Goal: Task Accomplishment & Management: Manage account settings

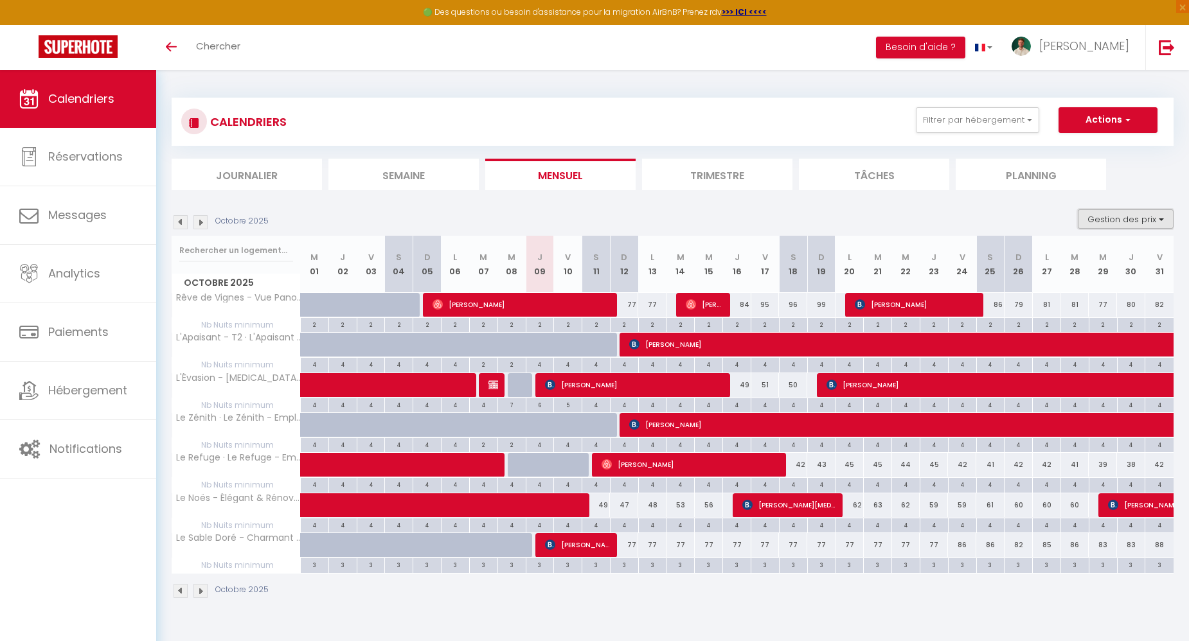
click at [1128, 222] on button "Gestion des prix" at bounding box center [1126, 218] width 96 height 19
click at [1101, 258] on input "Nb Nuits minimum" at bounding box center [1115, 259] width 116 height 13
checkbox input "false"
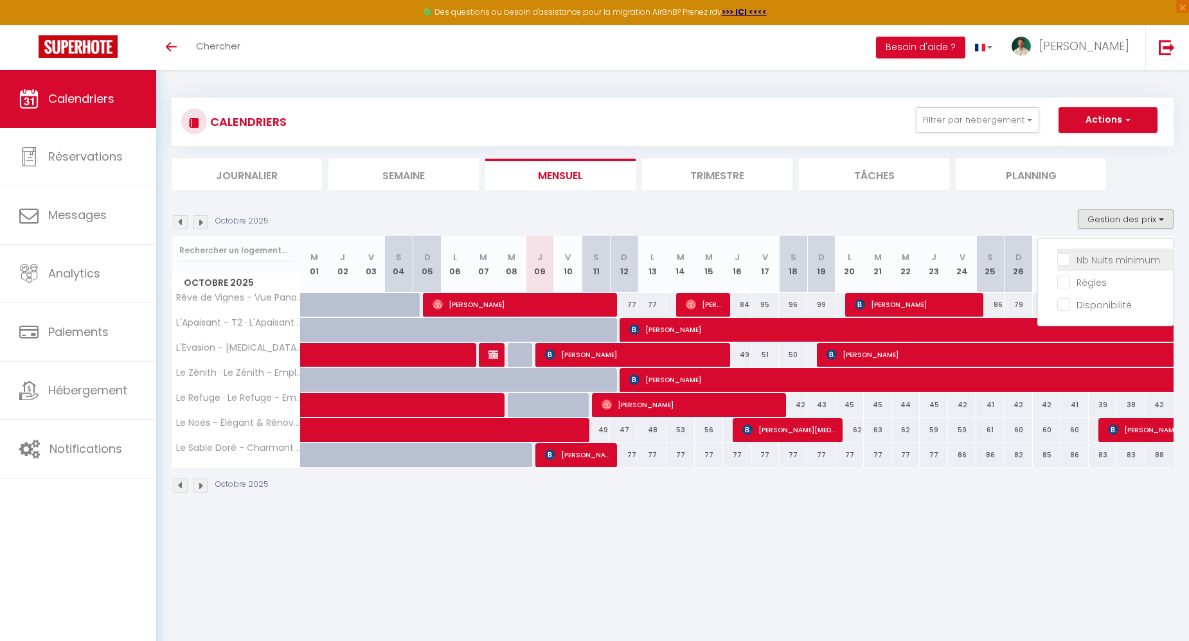
click at [1110, 265] on span "Nb Nuits minimum" at bounding box center [1118, 260] width 84 height 13
click at [1110, 265] on input "Nb Nuits minimum" at bounding box center [1115, 259] width 116 height 13
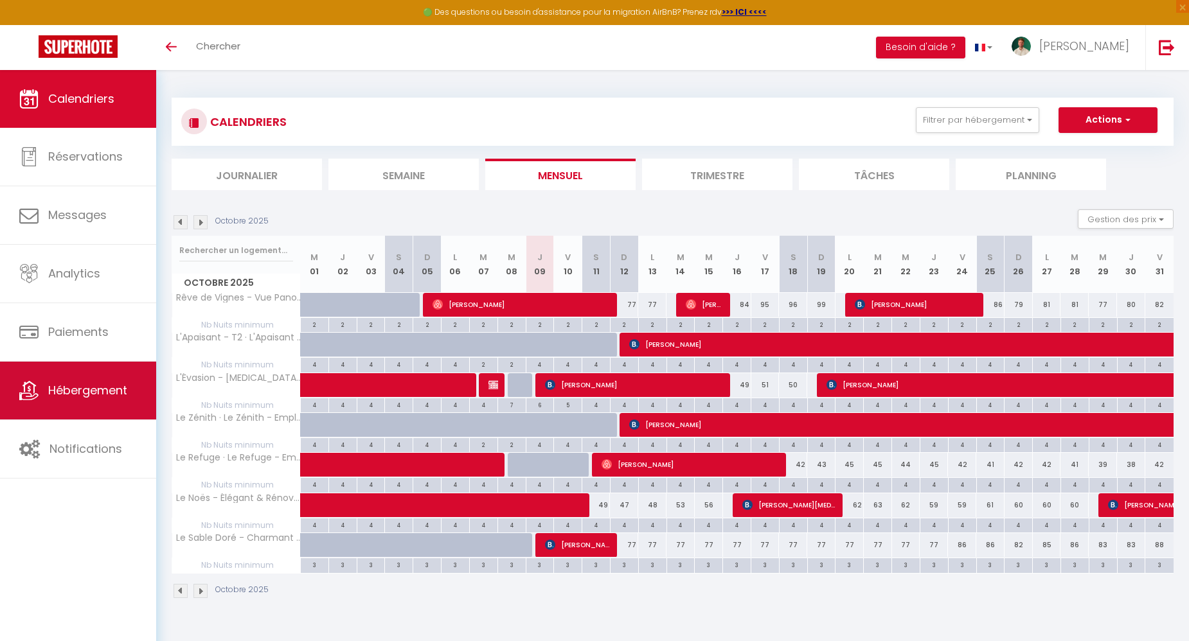
click at [136, 380] on link "Hébergement" at bounding box center [78, 391] width 156 height 58
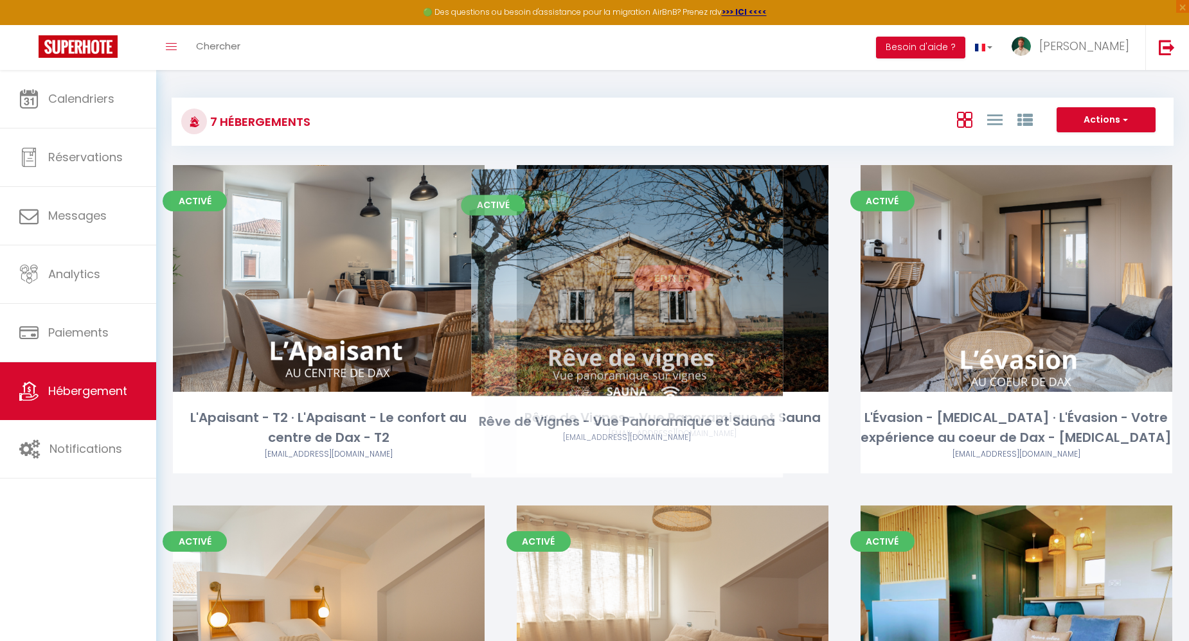
drag, startPoint x: 474, startPoint y: 331, endPoint x: 749, endPoint y: 335, distance: 275.0
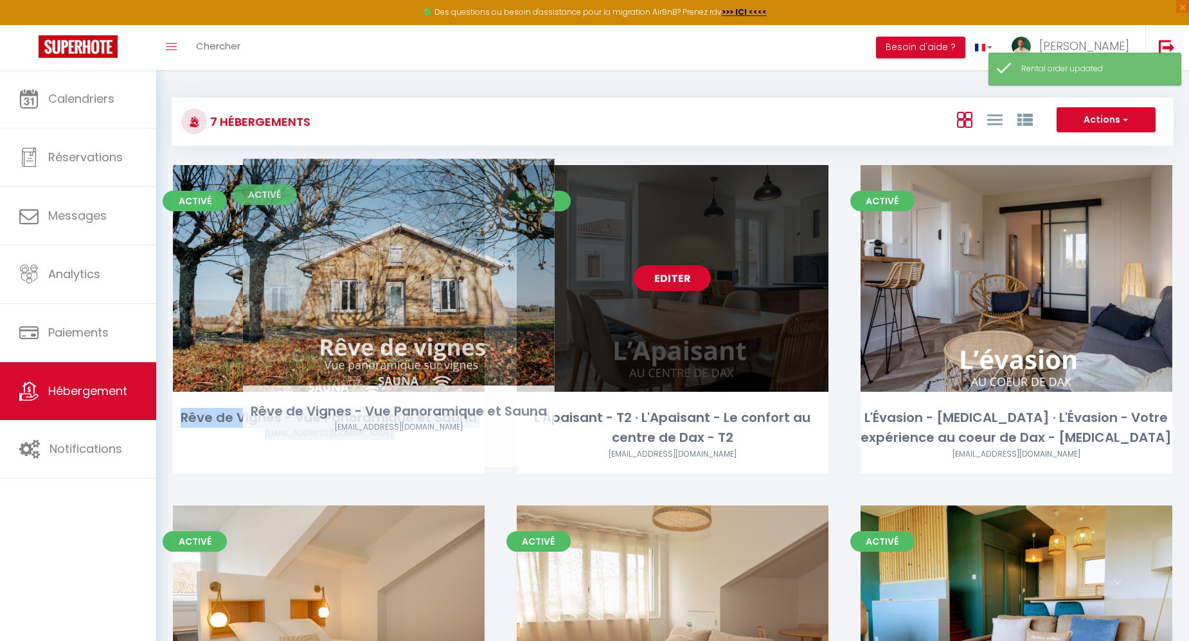
drag, startPoint x: 759, startPoint y: 342, endPoint x: 432, endPoint y: 333, distance: 327.8
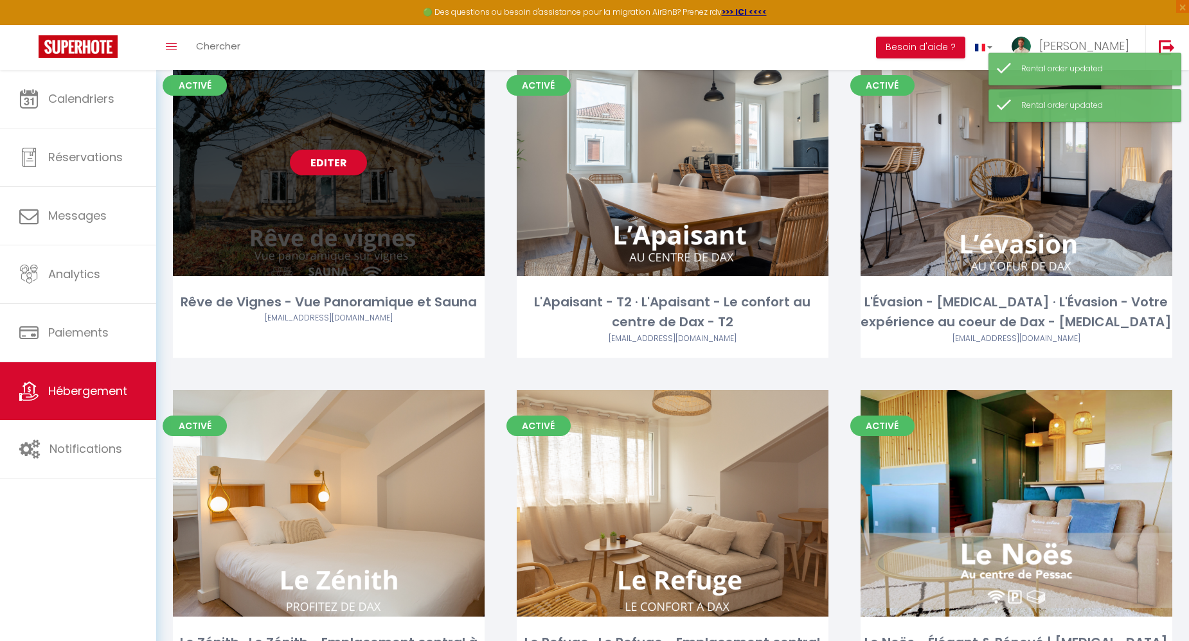
scroll to position [134, 0]
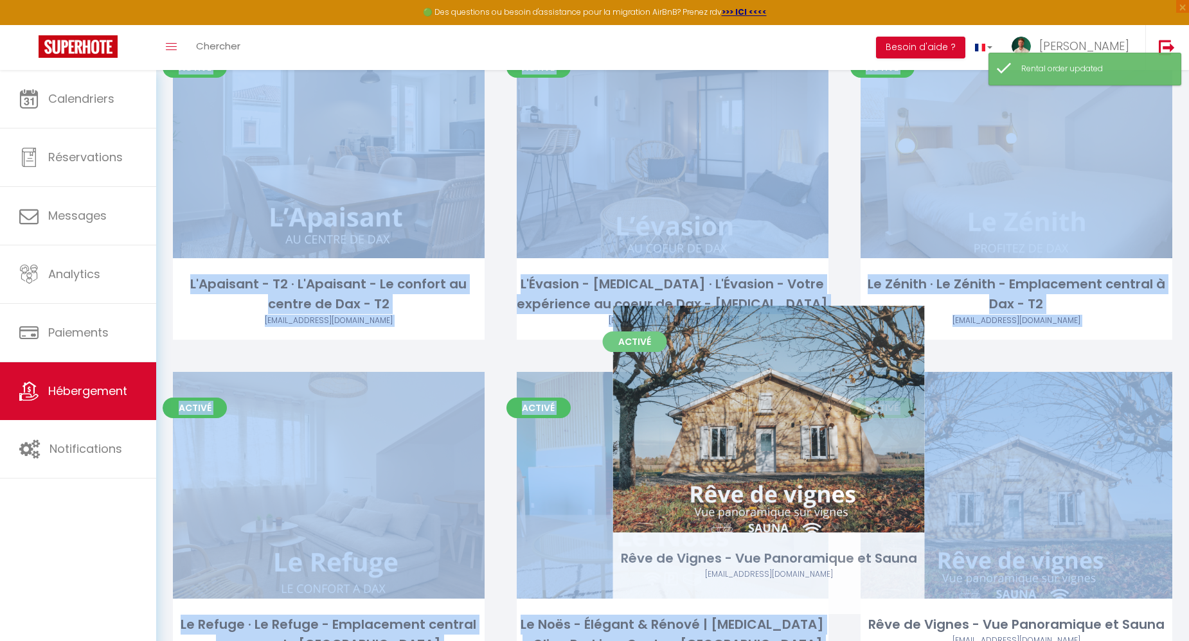
drag, startPoint x: 416, startPoint y: 190, endPoint x: 845, endPoint y: 461, distance: 507.5
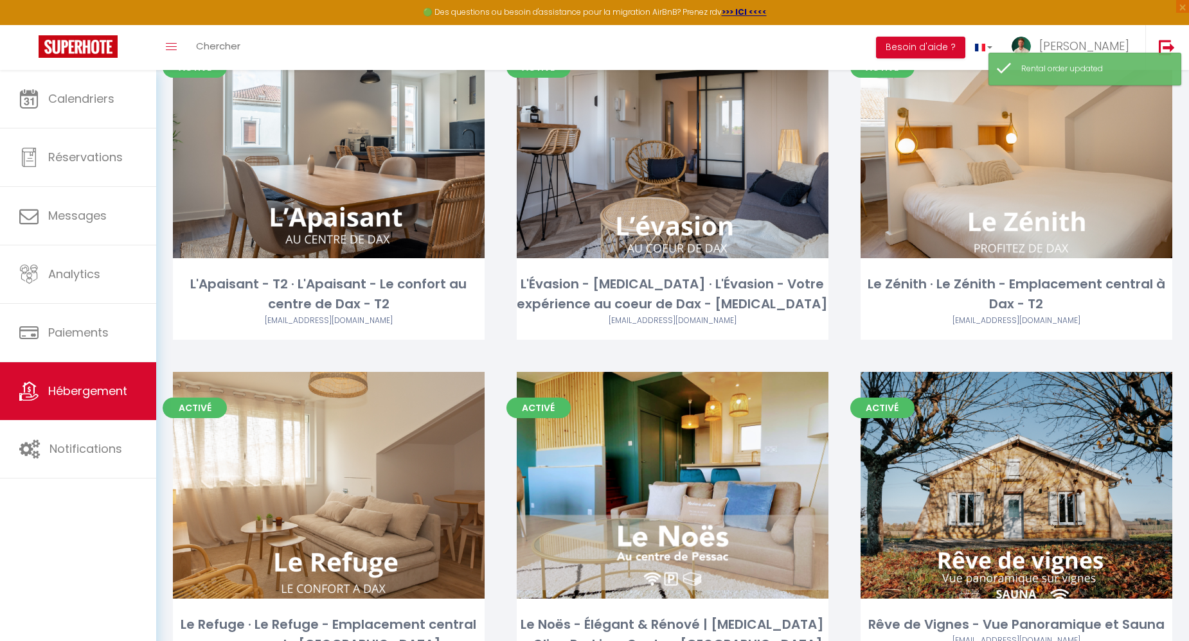
click at [843, 342] on div "Activé Editer L'Évasion - [MEDICAL_DATA] · L'Évasion - Votre expérience au coeu…" at bounding box center [673, 201] width 344 height 341
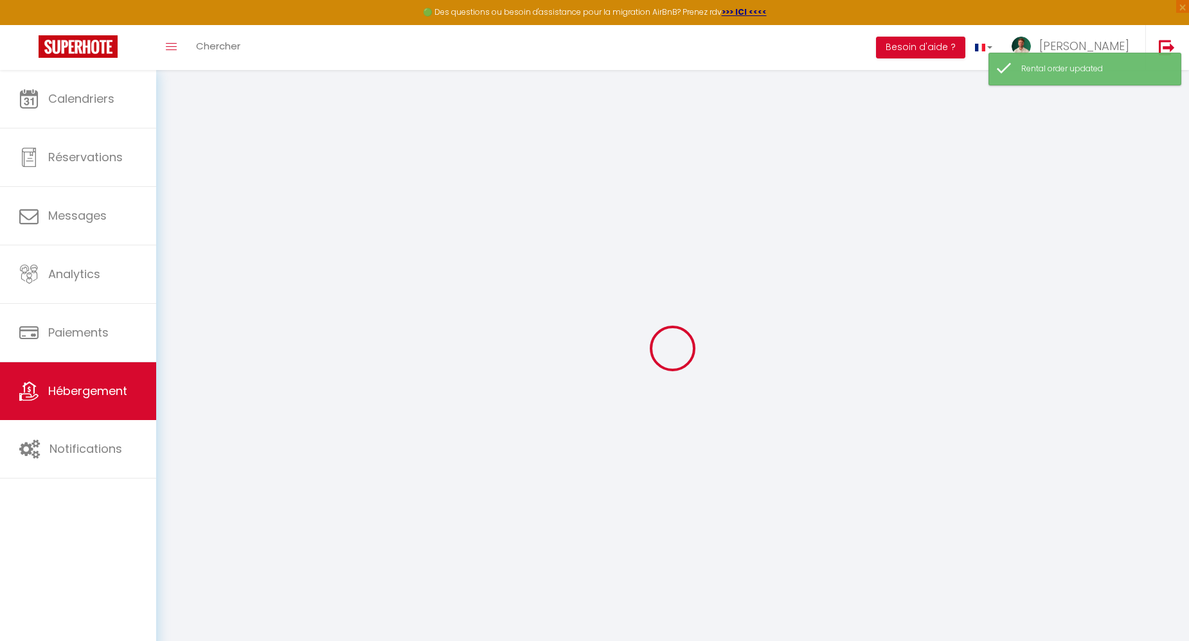
scroll to position [69, 0]
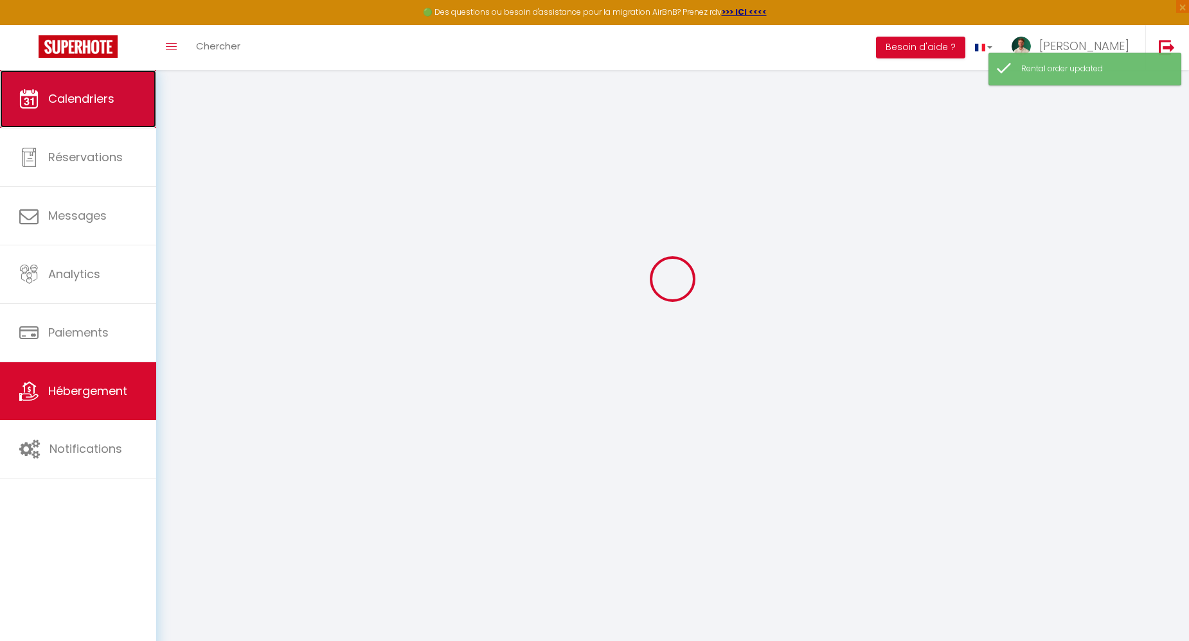
click at [89, 100] on span "Calendriers" at bounding box center [81, 99] width 66 height 16
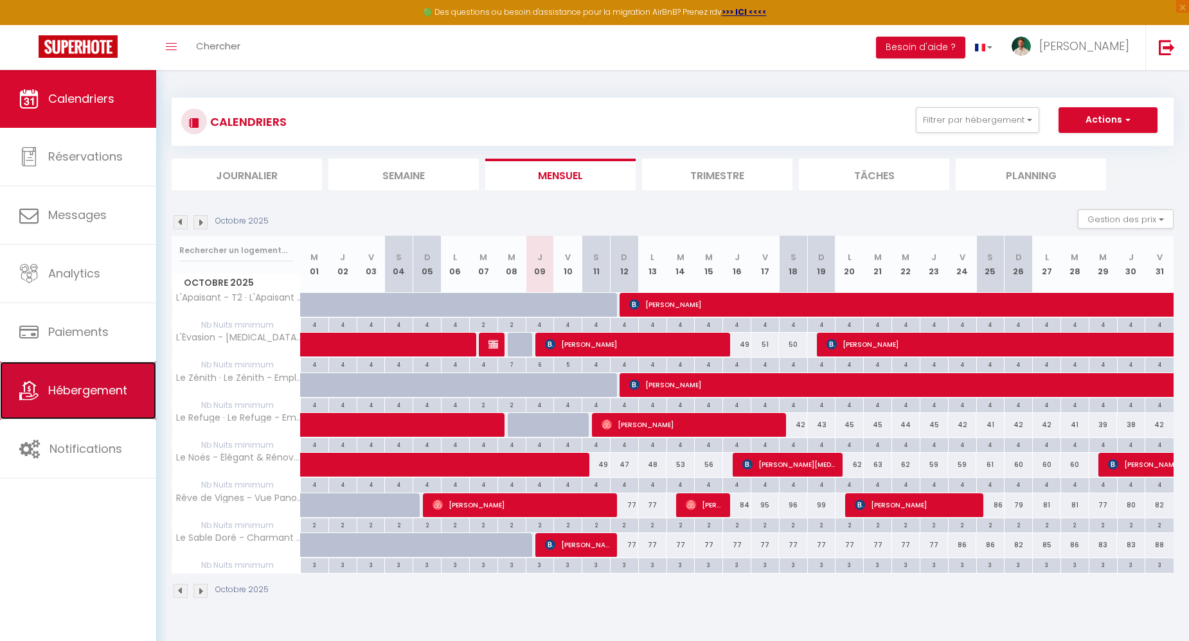
click at [73, 385] on span "Hébergement" at bounding box center [87, 390] width 79 height 16
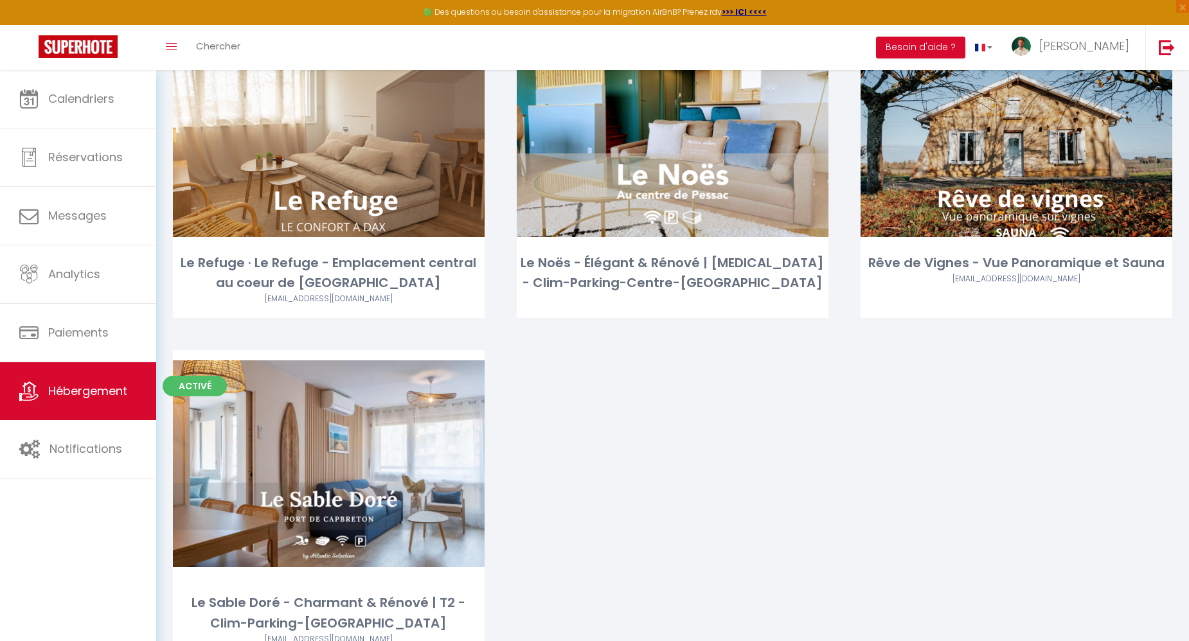
scroll to position [420, 0]
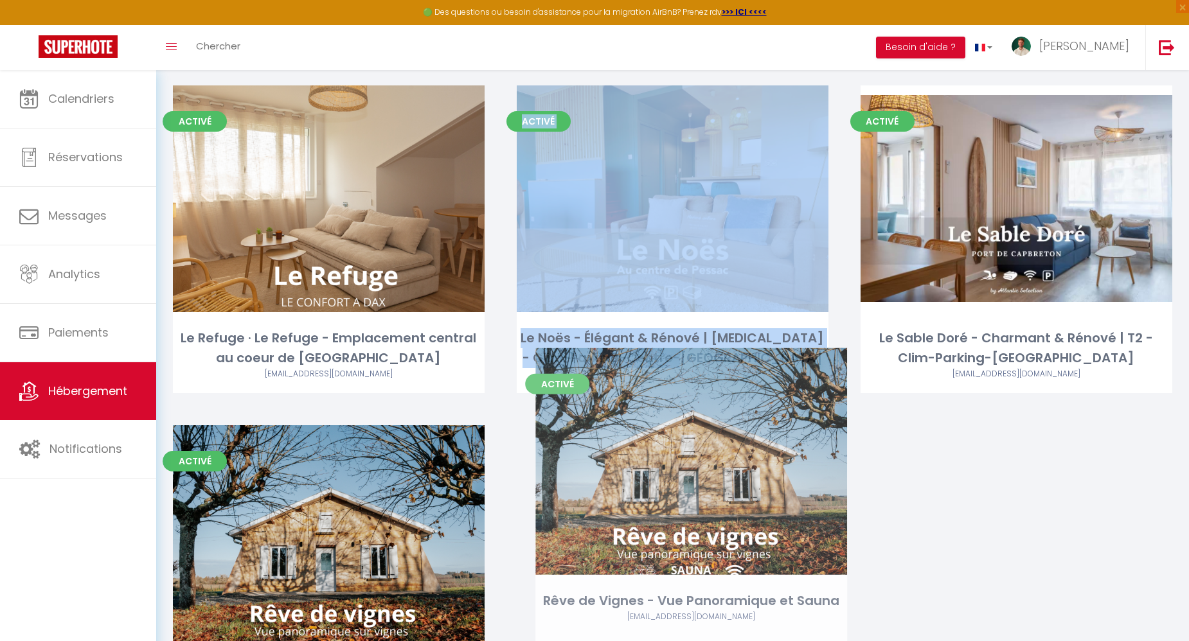
drag, startPoint x: 970, startPoint y: 286, endPoint x: 644, endPoint y: 549, distance: 418.4
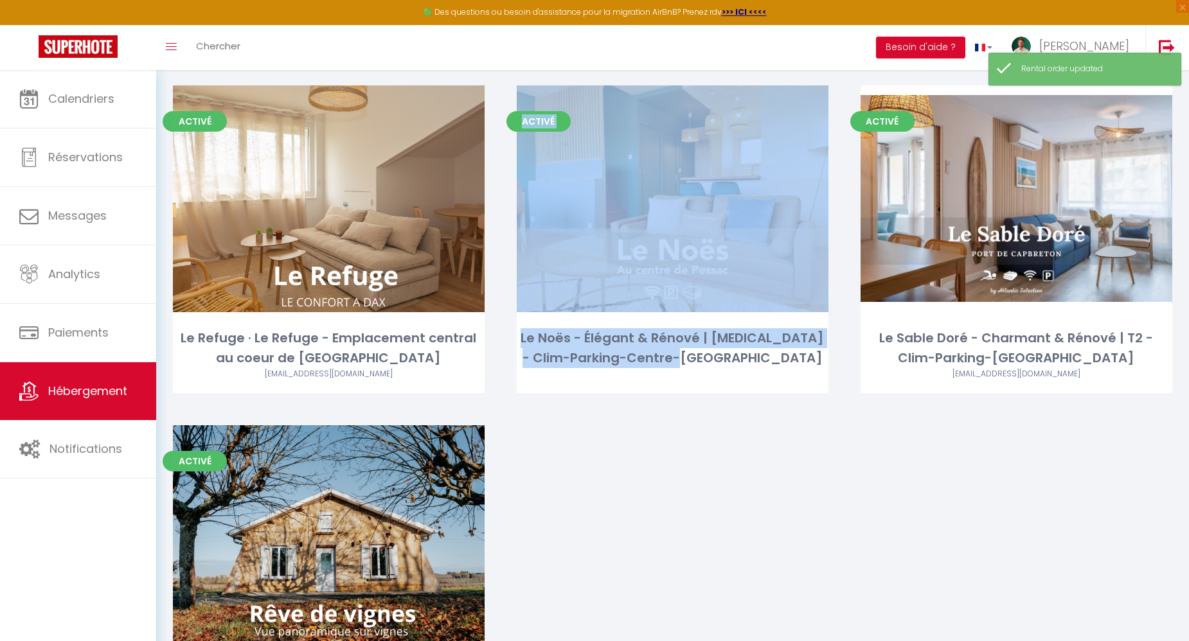
click at [764, 487] on div "Activé Editer L'Apaisant - T2 · L'Apaisant - Le confort au centre de Dax - T2 […" at bounding box center [672, 245] width 1031 height 1001
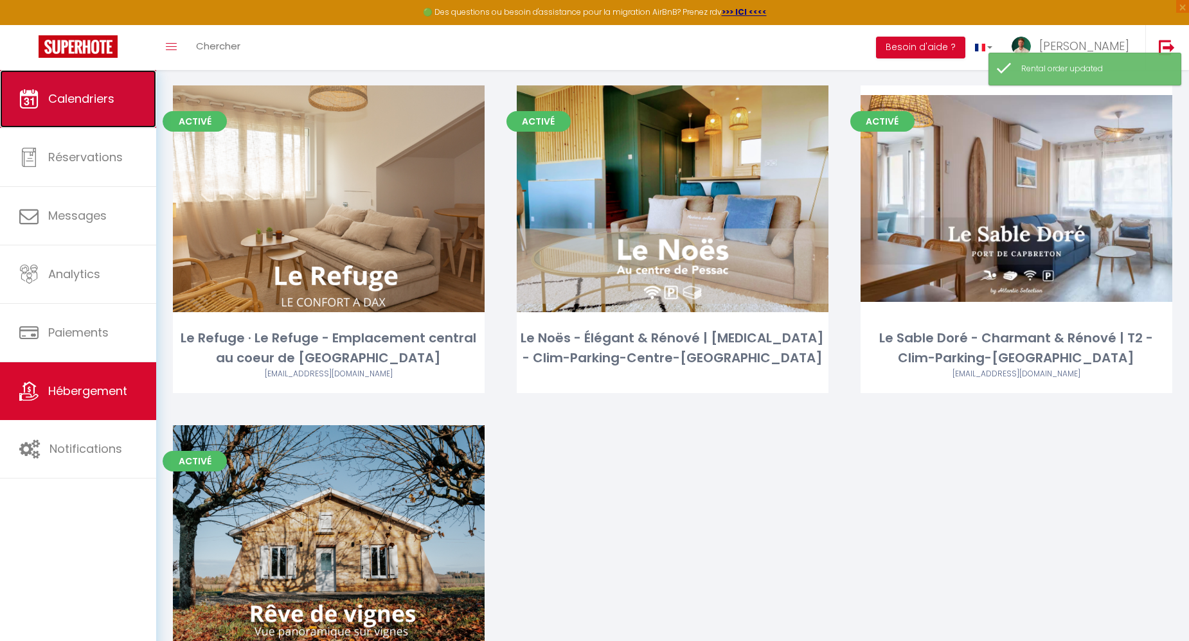
click at [82, 111] on link "Calendriers" at bounding box center [78, 99] width 156 height 58
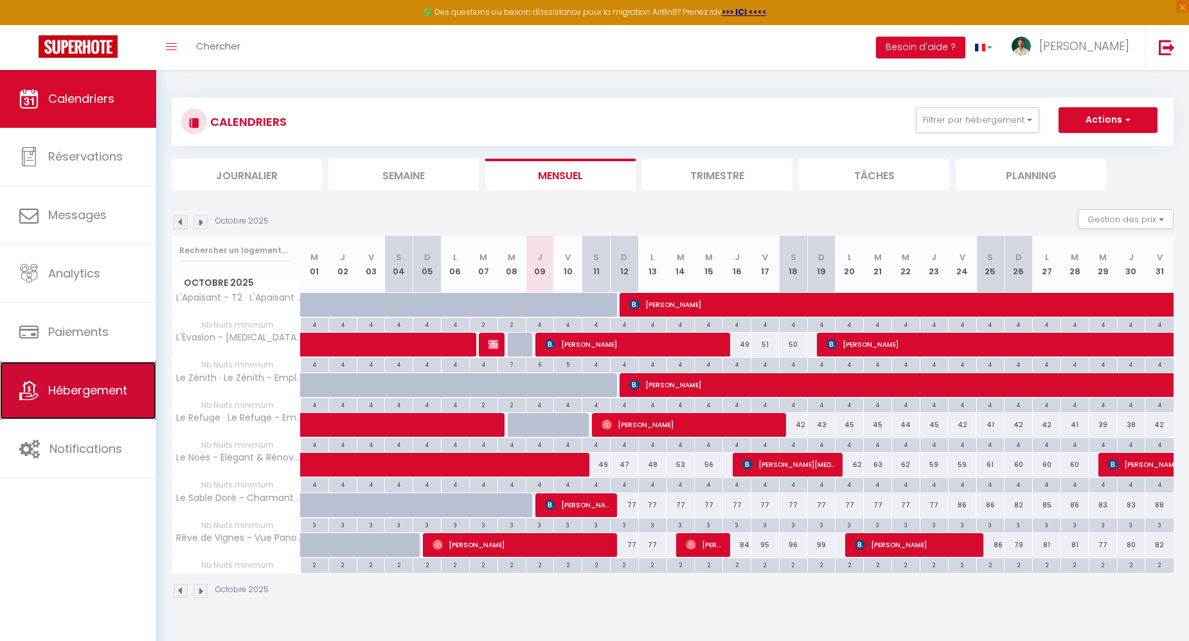
click at [48, 393] on span "Hébergement" at bounding box center [87, 390] width 79 height 16
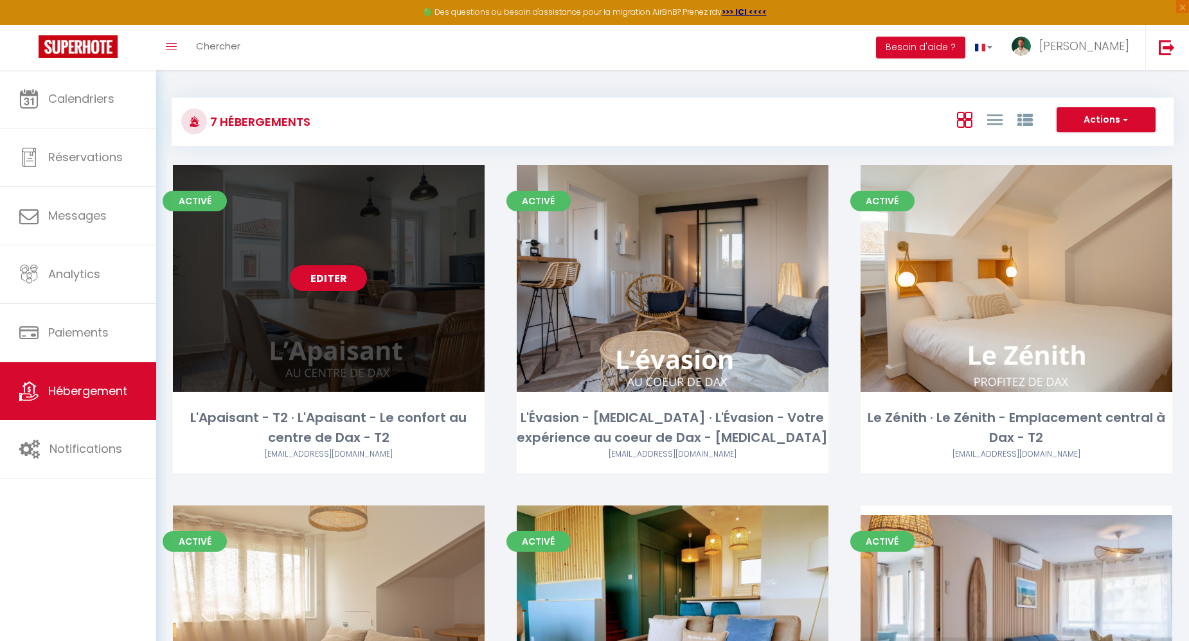
click at [348, 325] on div "Editer" at bounding box center [329, 278] width 312 height 227
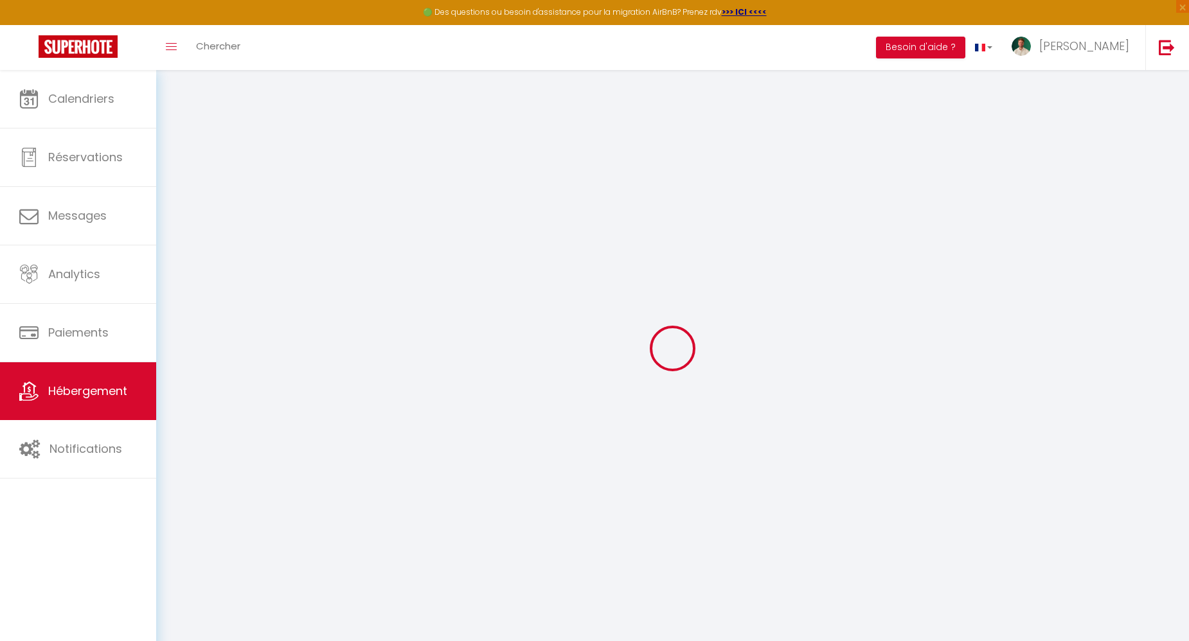
select select
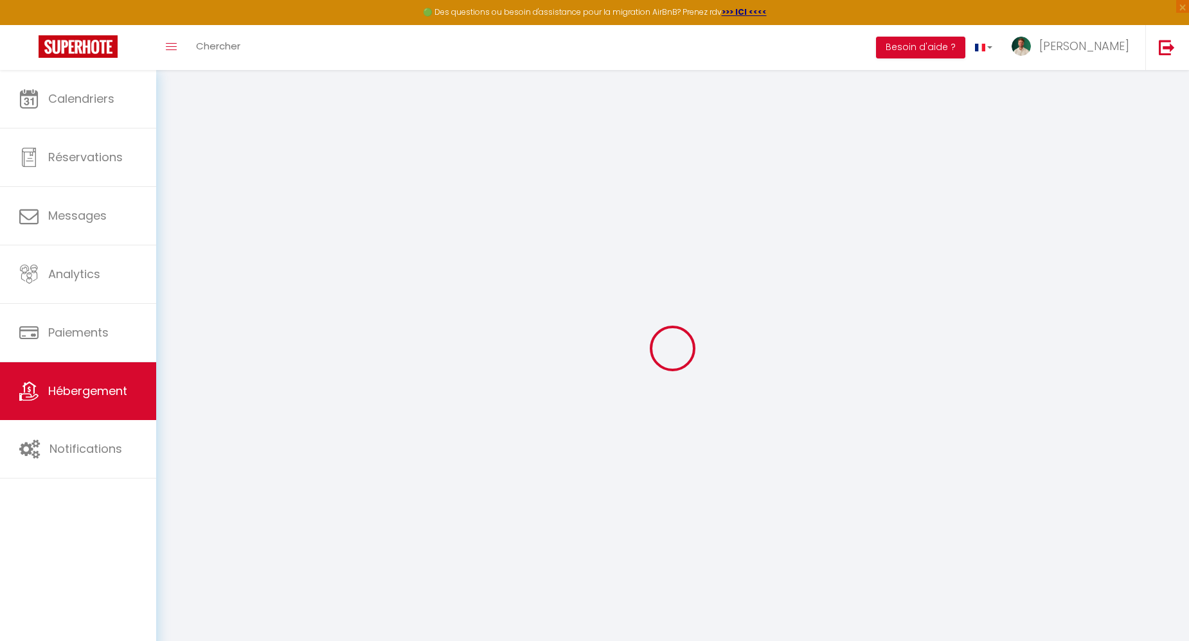
select select
checkbox input "false"
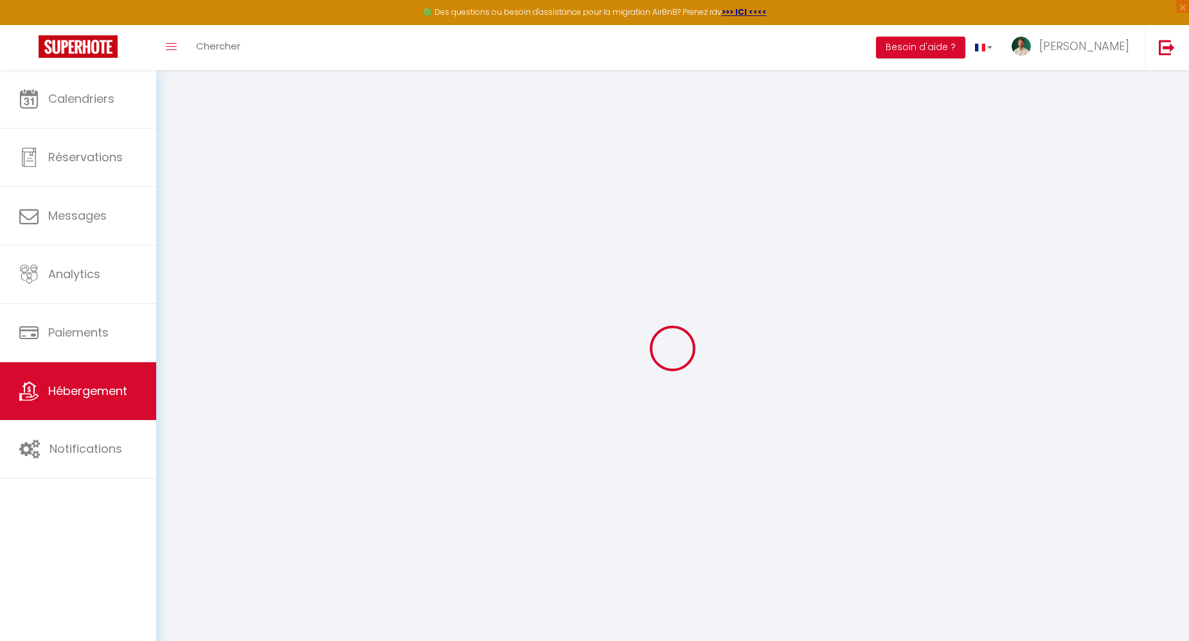
select select
type input "L'Apaisant - T2 · L'Apaisant - Le confort au centre de Dax - T2"
type input "[PERSON_NAME]"
select select "2"
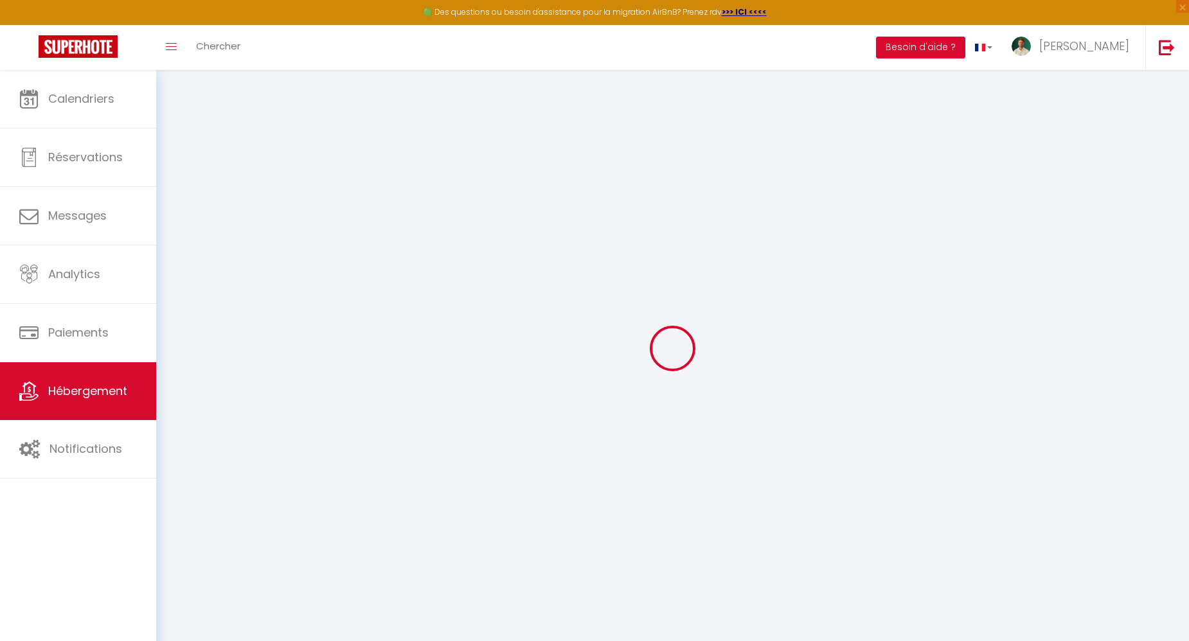
type input "38"
type input "10"
type input "39"
type input "5"
type input "10"
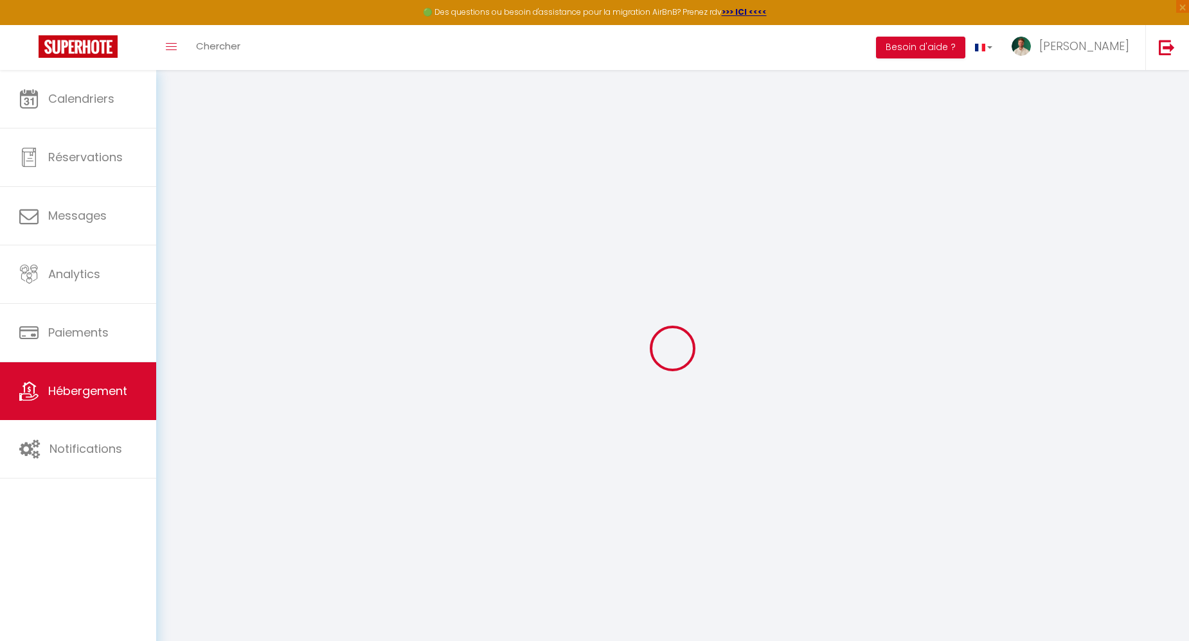
type input "250"
select select
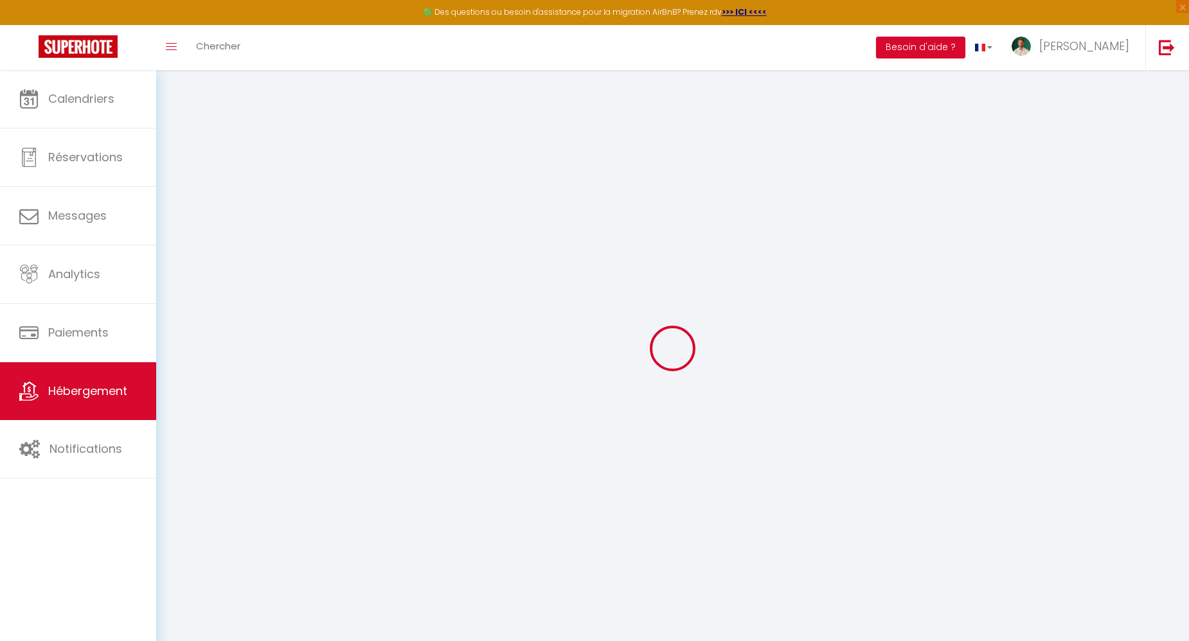
select select
type input "[STREET_ADDRESS][PERSON_NAME]"
type input "40100"
type input "Dax"
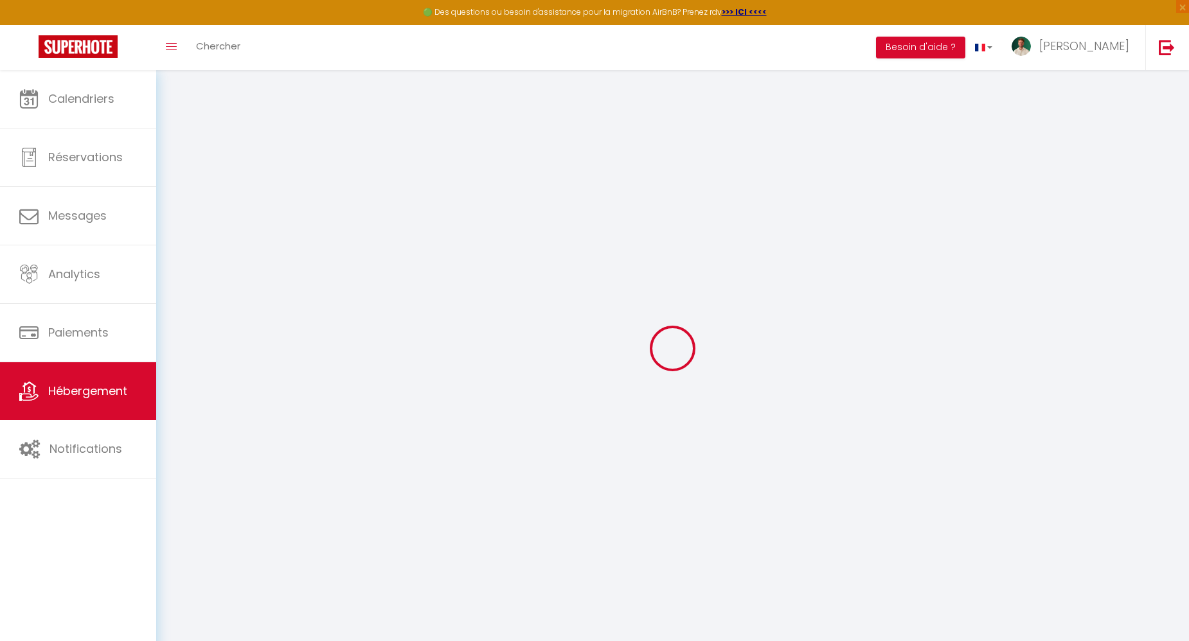
type input "[EMAIL_ADDRESS][DOMAIN_NAME]"
select select "11036"
checkbox input "false"
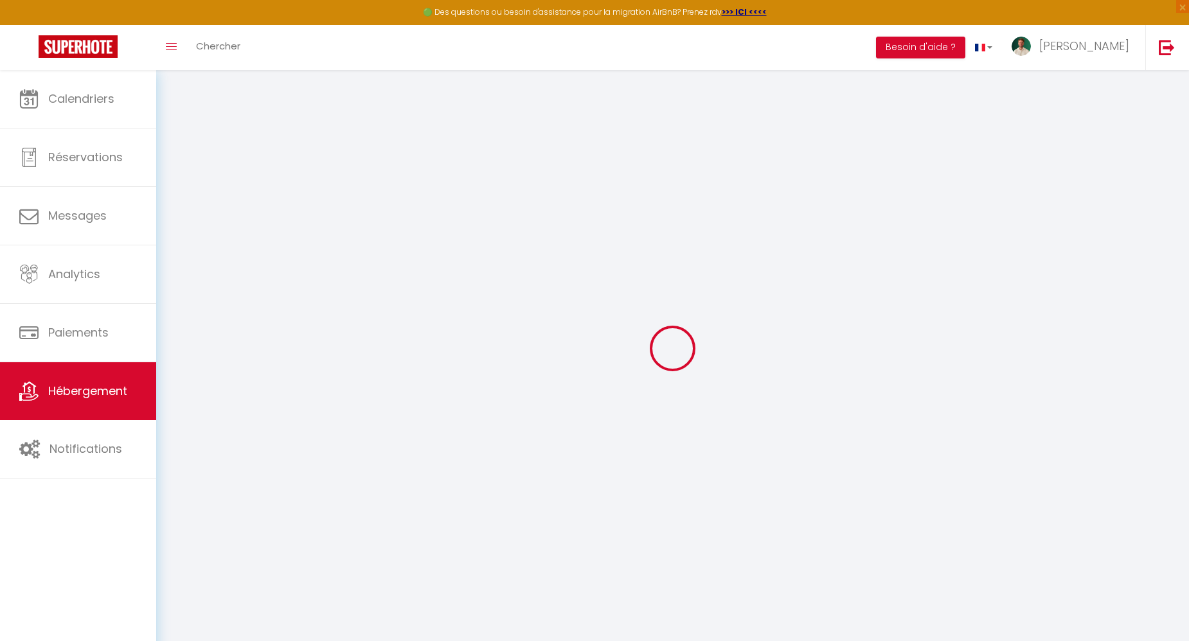
checkbox input "false"
radio input "true"
type input "0"
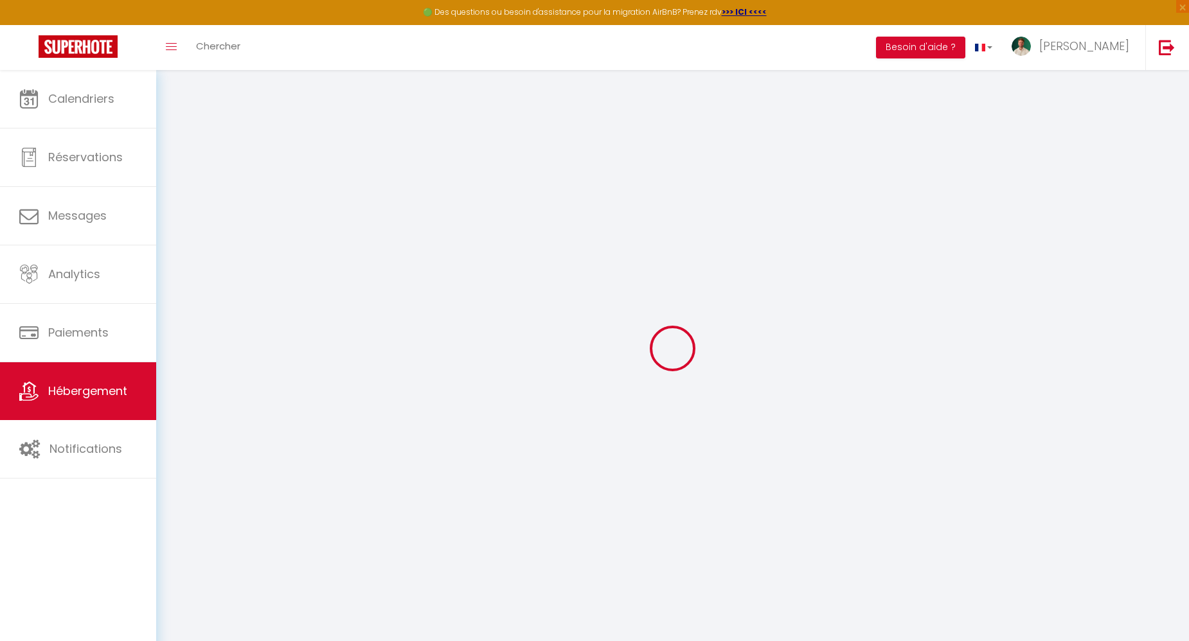
type input "0"
select select
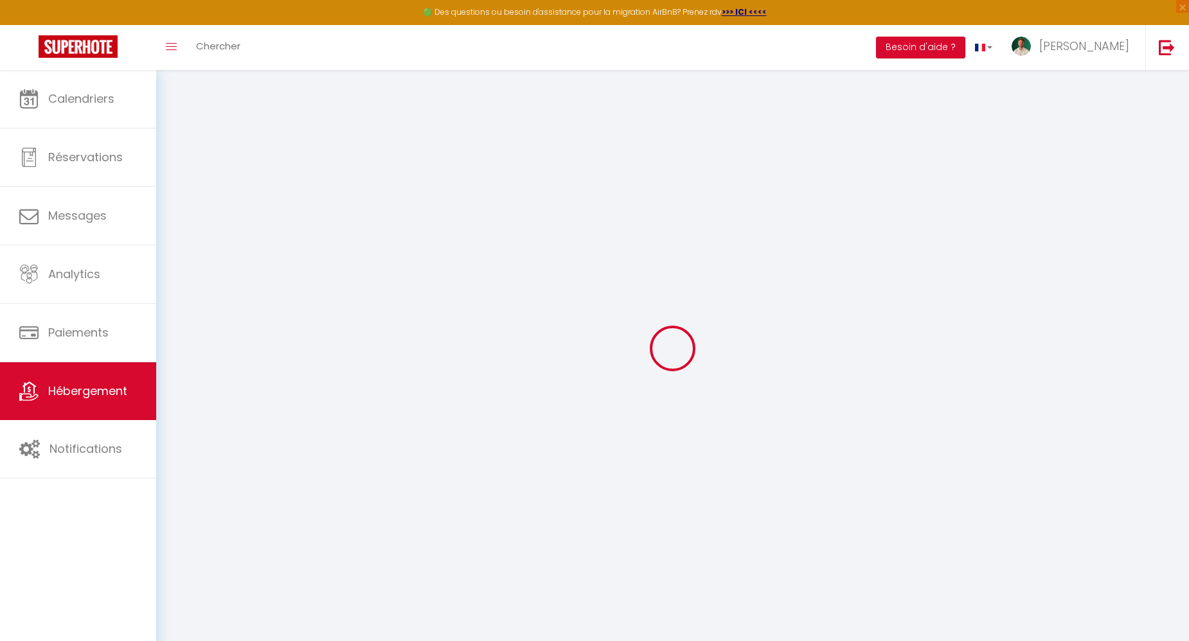
select select
checkbox input "false"
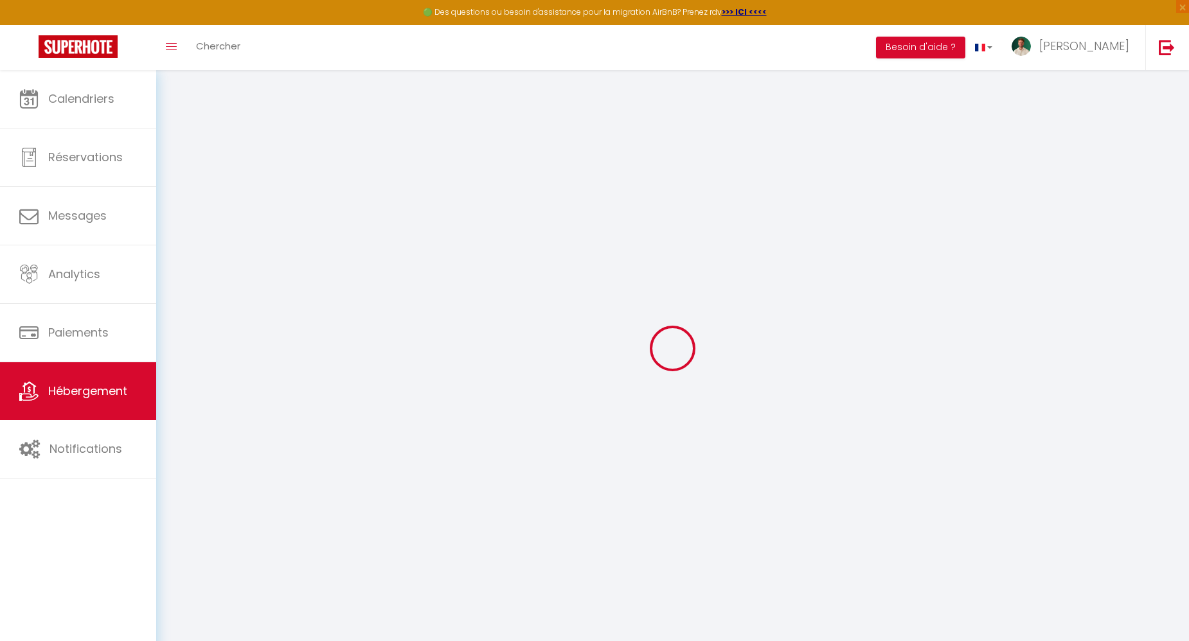
checkbox input "false"
select select
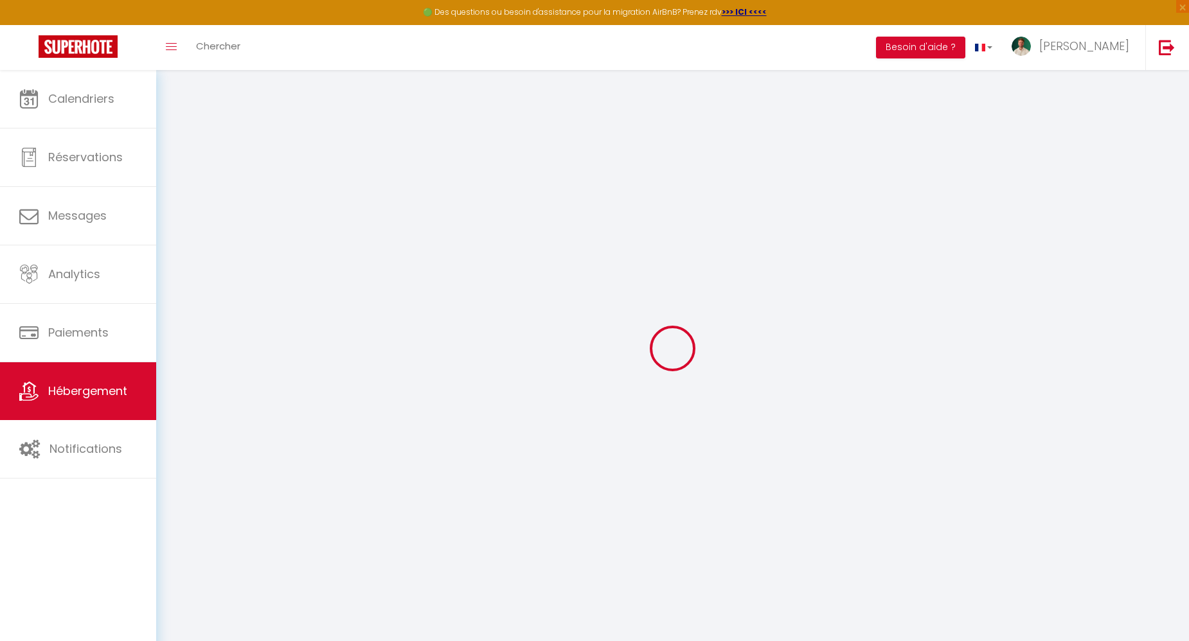
select select
checkbox input "false"
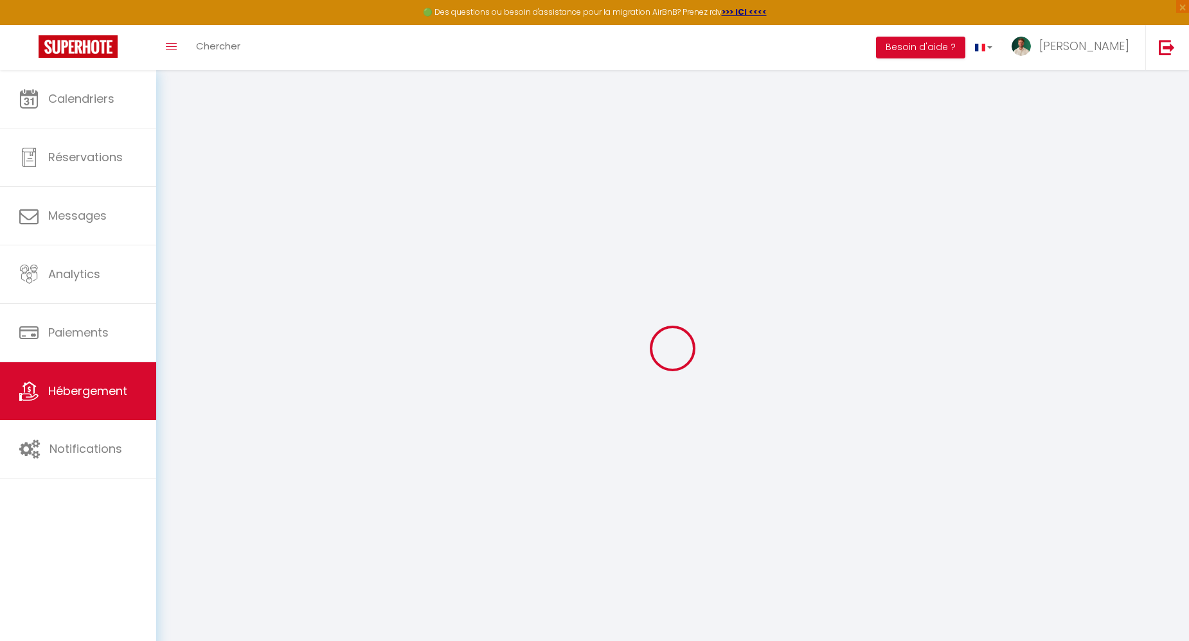
checkbox input "false"
select select "35956"
checkbox input "false"
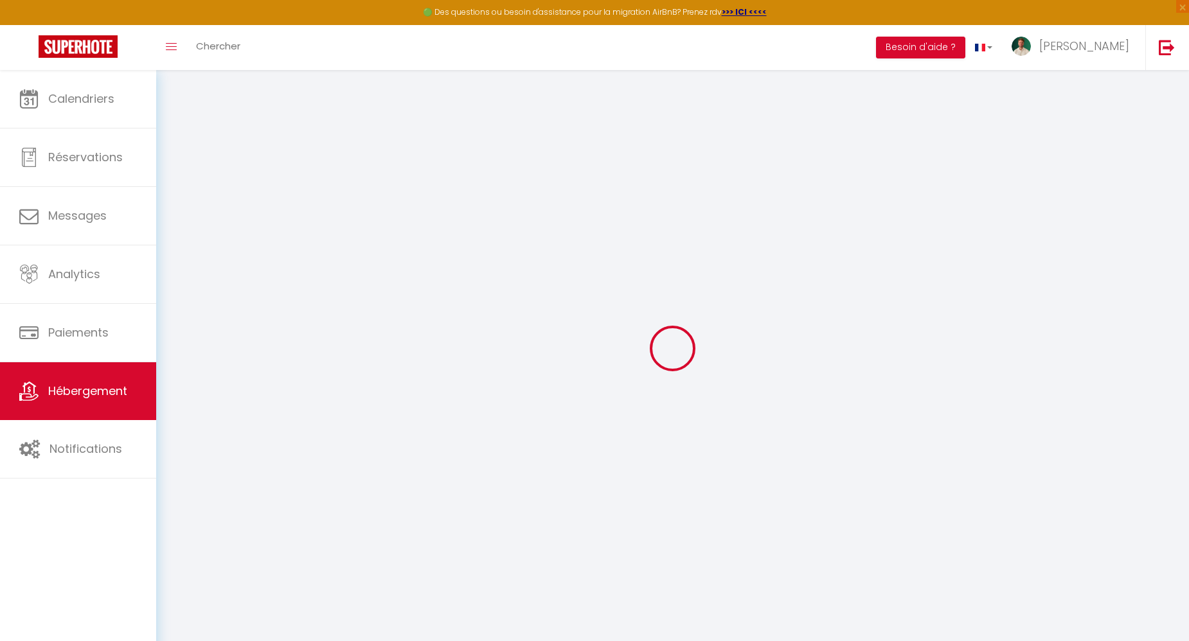
checkbox input "false"
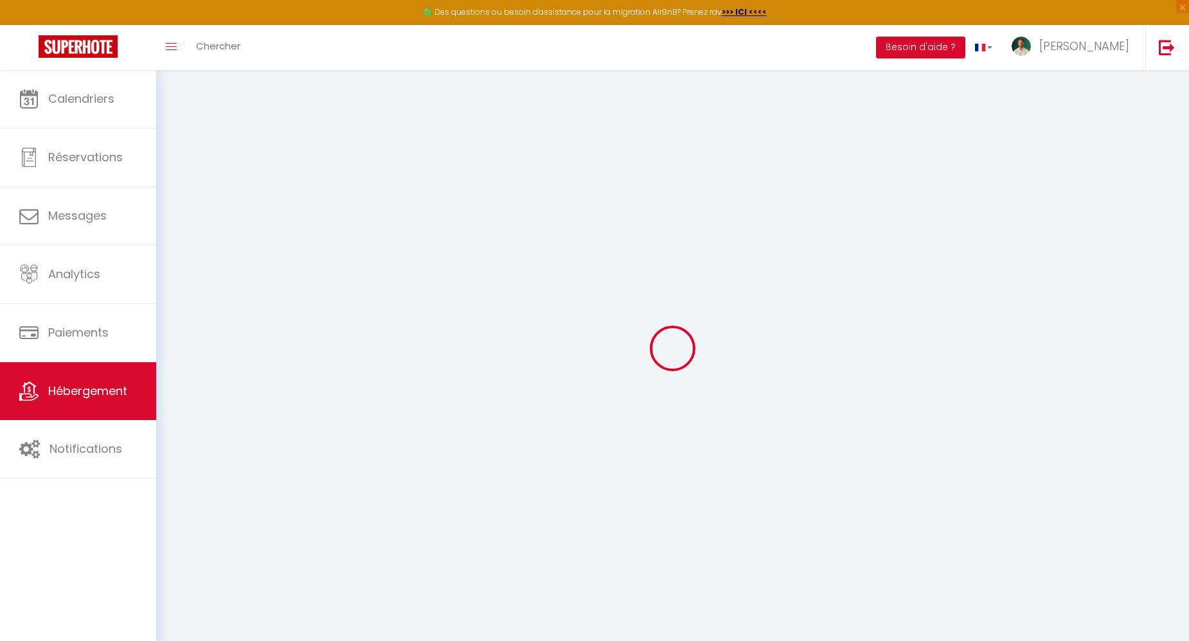
checkbox input "false"
select select "17:00"
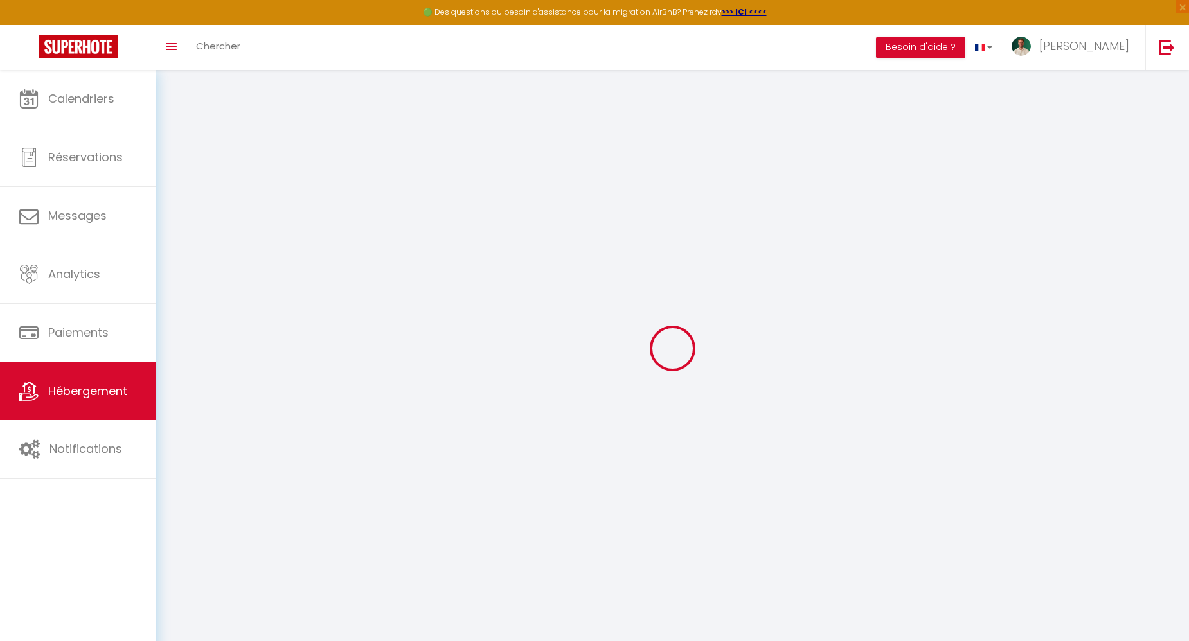
select select "23:00"
select select "10:00"
select select "30"
select select "120"
select select "12:00"
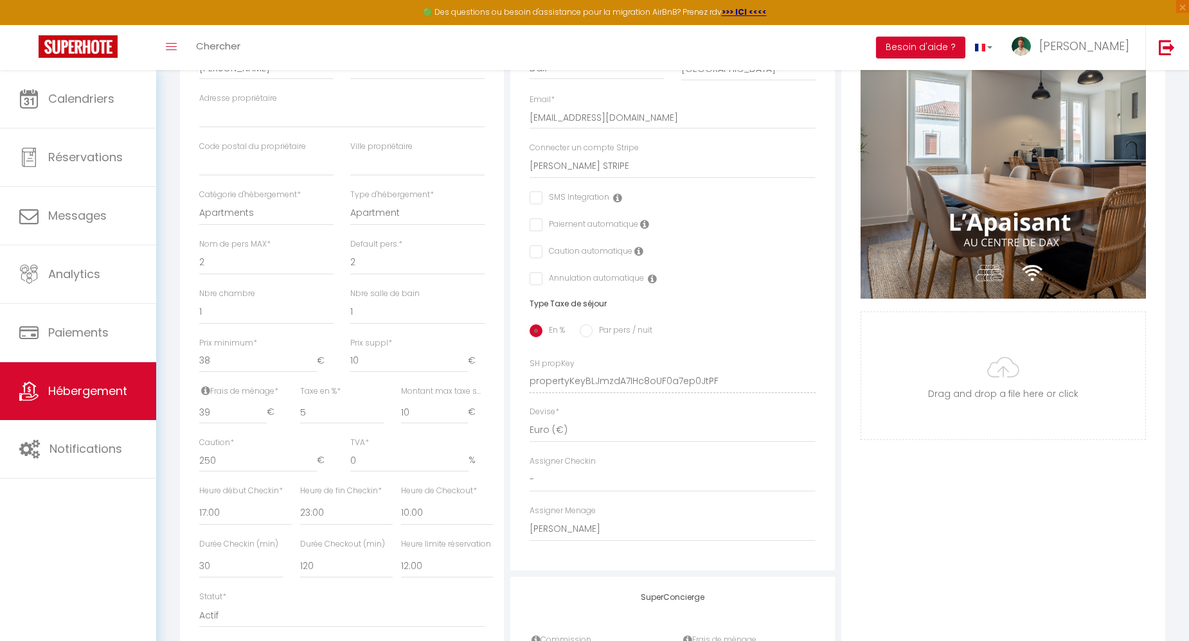
scroll to position [275, 0]
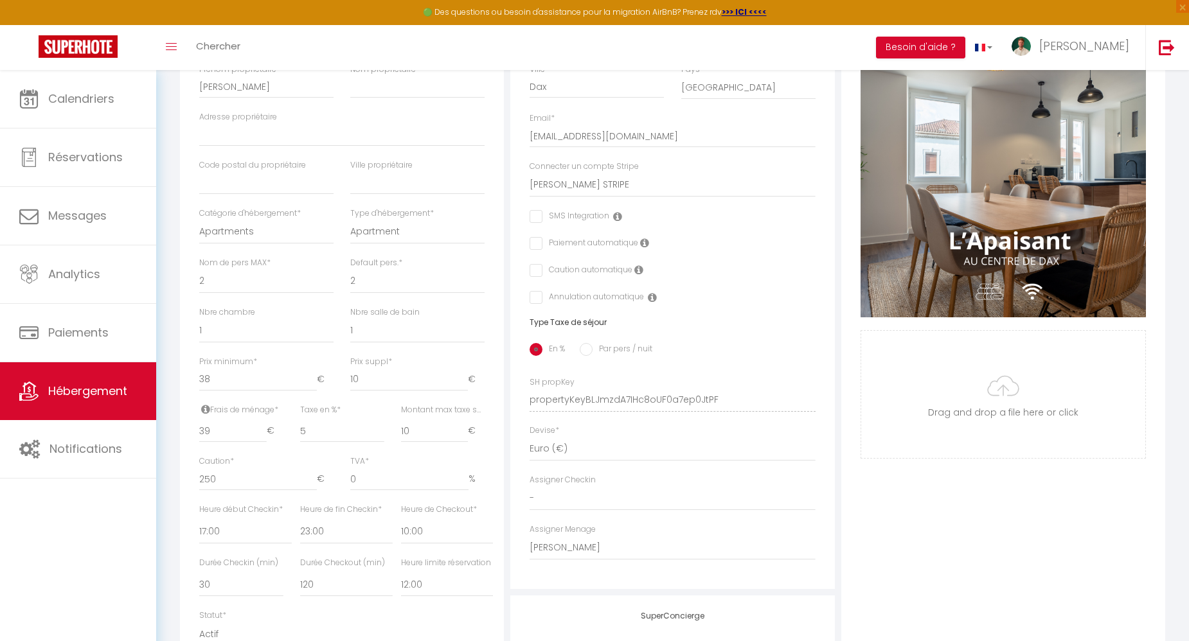
click at [644, 248] on icon at bounding box center [644, 243] width 9 height 10
click at [639, 275] on icon at bounding box center [638, 270] width 9 height 10
click at [691, 305] on div "Annulation automatique" at bounding box center [671, 298] width 285 height 14
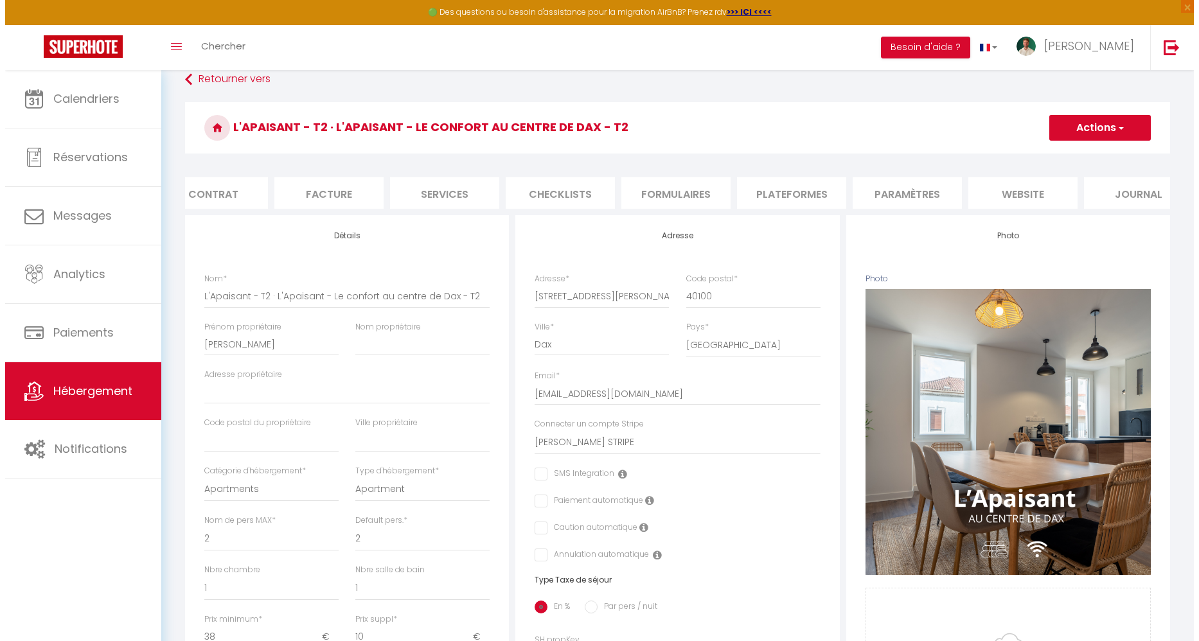
scroll to position [0, 146]
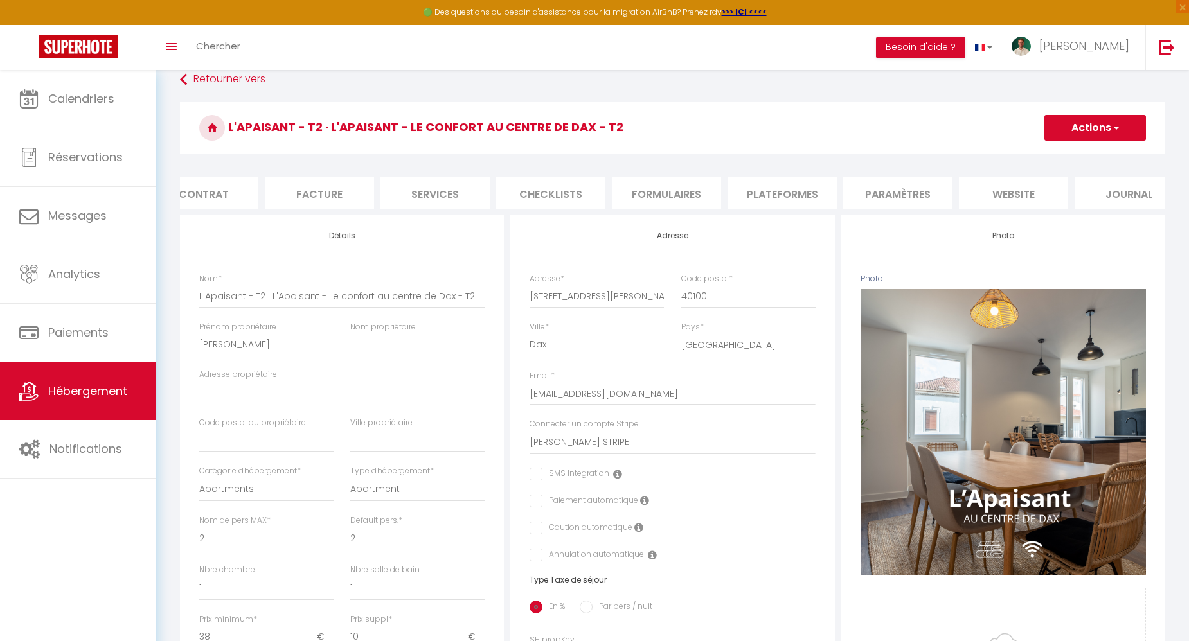
click at [558, 199] on li "Checklists" at bounding box center [550, 192] width 109 height 31
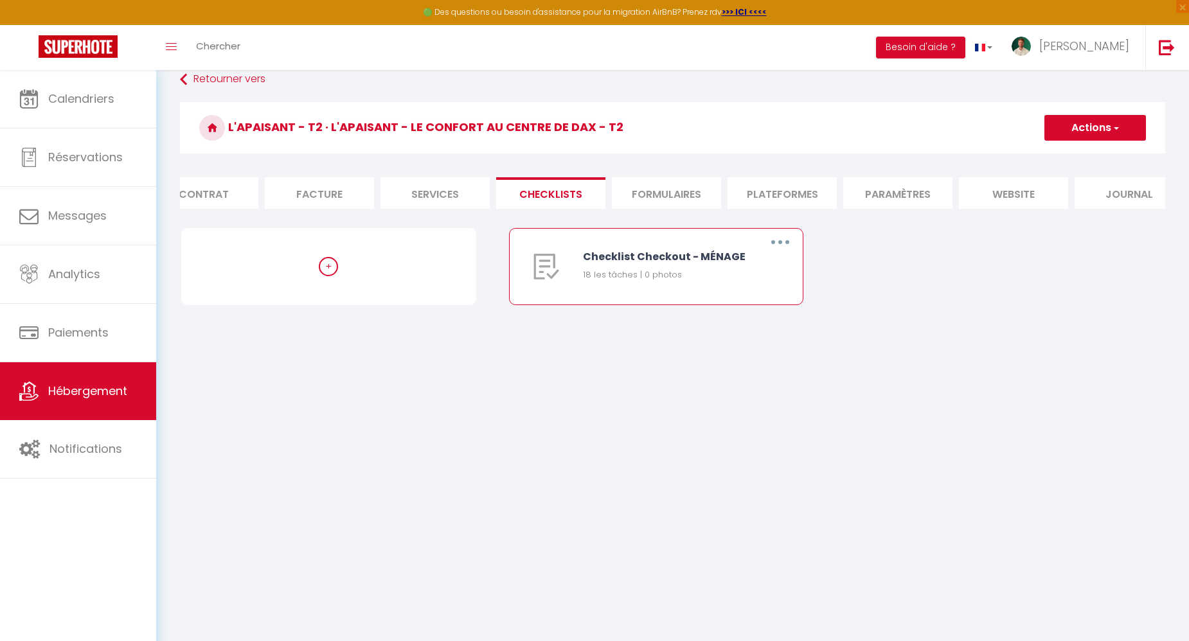
click at [668, 281] on div "18 les tâches | 0 photos" at bounding box center [664, 275] width 163 height 13
click at [709, 256] on div "Checklist Checkout - MÉNAGE 18 les tâches | 0 photos" at bounding box center [664, 267] width 163 height 76
click at [769, 253] on button "button" at bounding box center [780, 242] width 36 height 21
click at [767, 276] on link "Editer" at bounding box center [746, 272] width 95 height 22
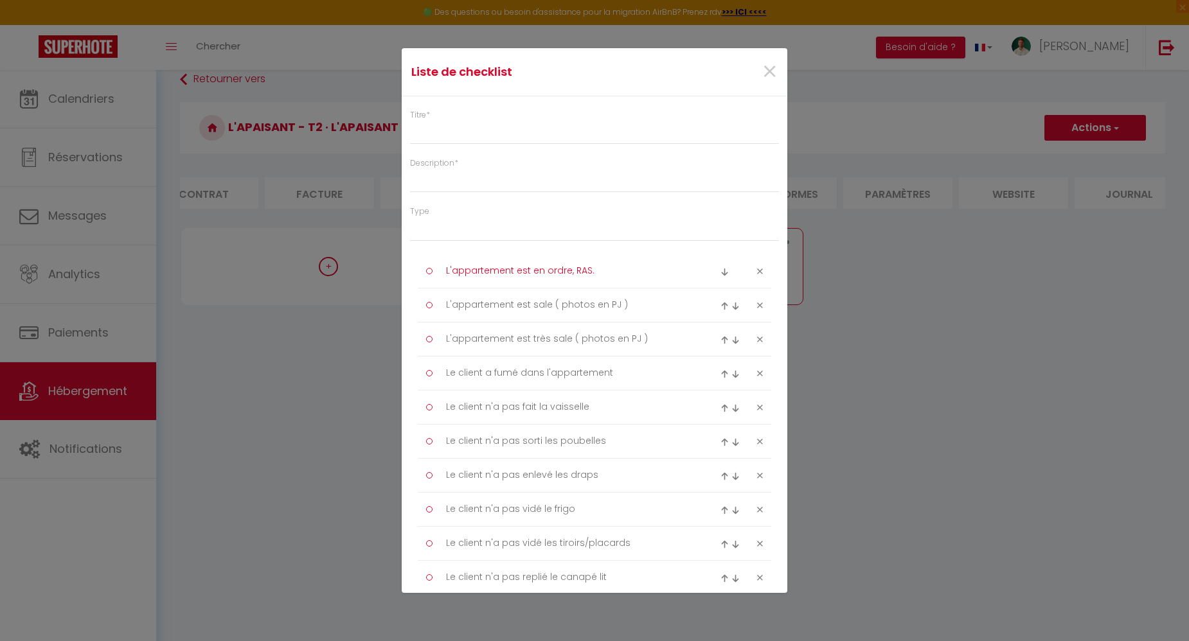
type input "Checklist Checkout - MÉNAGE"
type input "Merci de constater l'état de l'appartement au départ des voyageurs précédents e…"
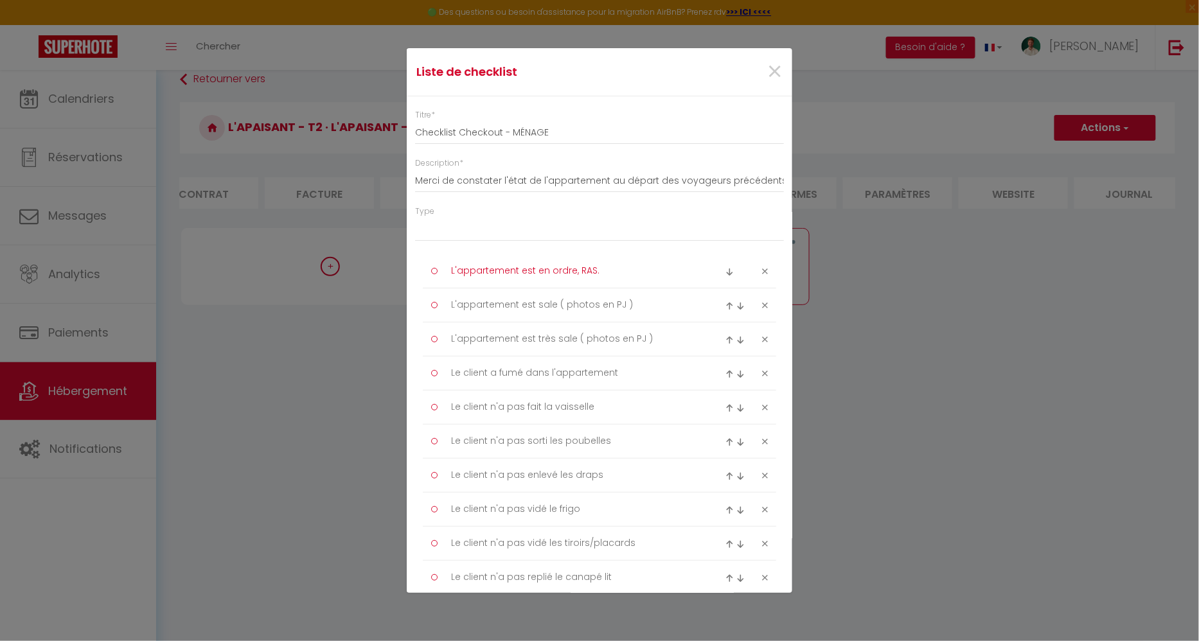
select select "2"
drag, startPoint x: 417, startPoint y: 132, endPoint x: 419, endPoint y: 121, distance: 11.1
click at [417, 130] on input "Checklist Checkout - MÉNAGE" at bounding box center [599, 132] width 369 height 23
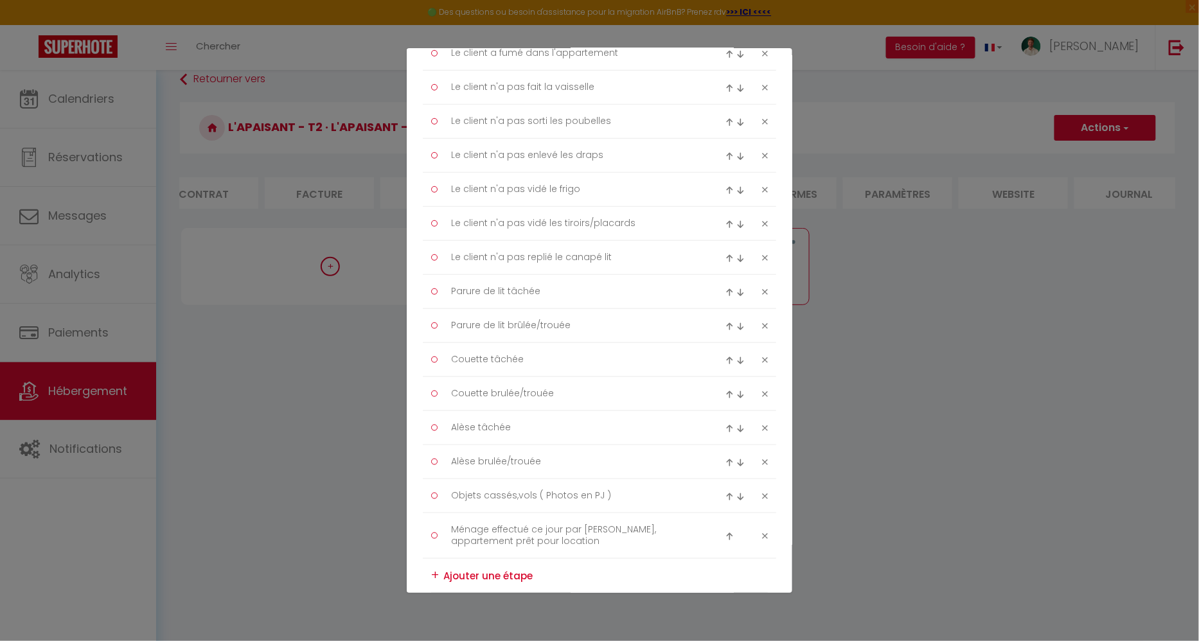
scroll to position [498, 0]
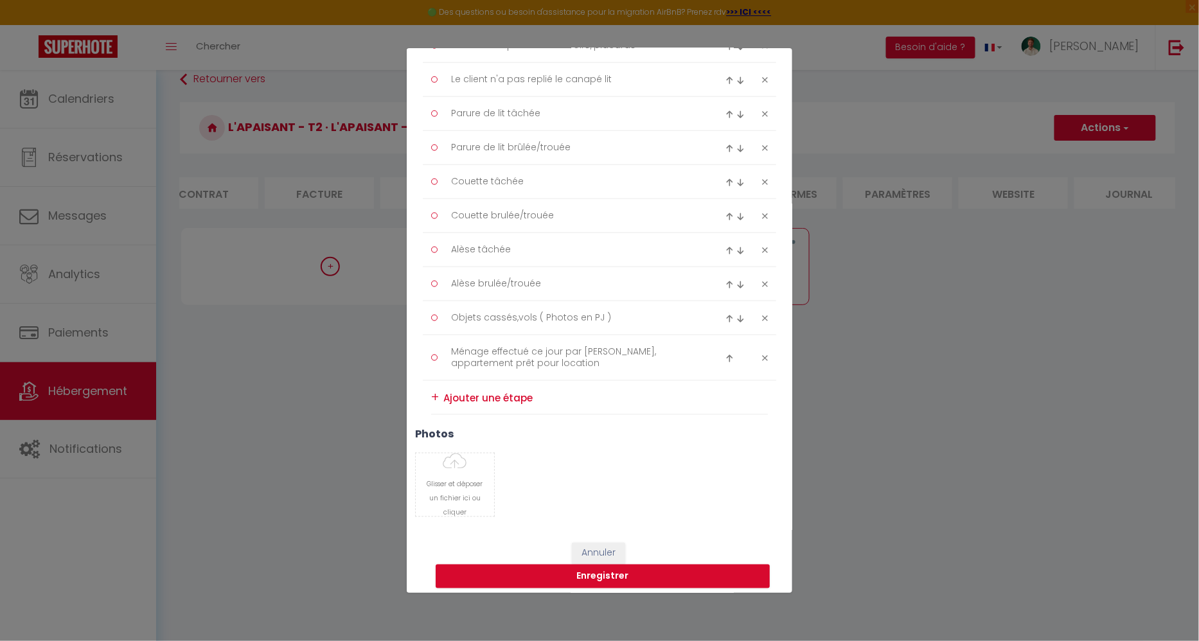
drag, startPoint x: 416, startPoint y: 114, endPoint x: 755, endPoint y: 368, distance: 422.8
click at [755, 368] on div "Titre * Checklist Checkout - MÉNAGE Description * Merci de constater l'état de …" at bounding box center [600, 64] width 386 height 932
copy div "Titre * Description * Type Ménage Incident Checkin Checkout"
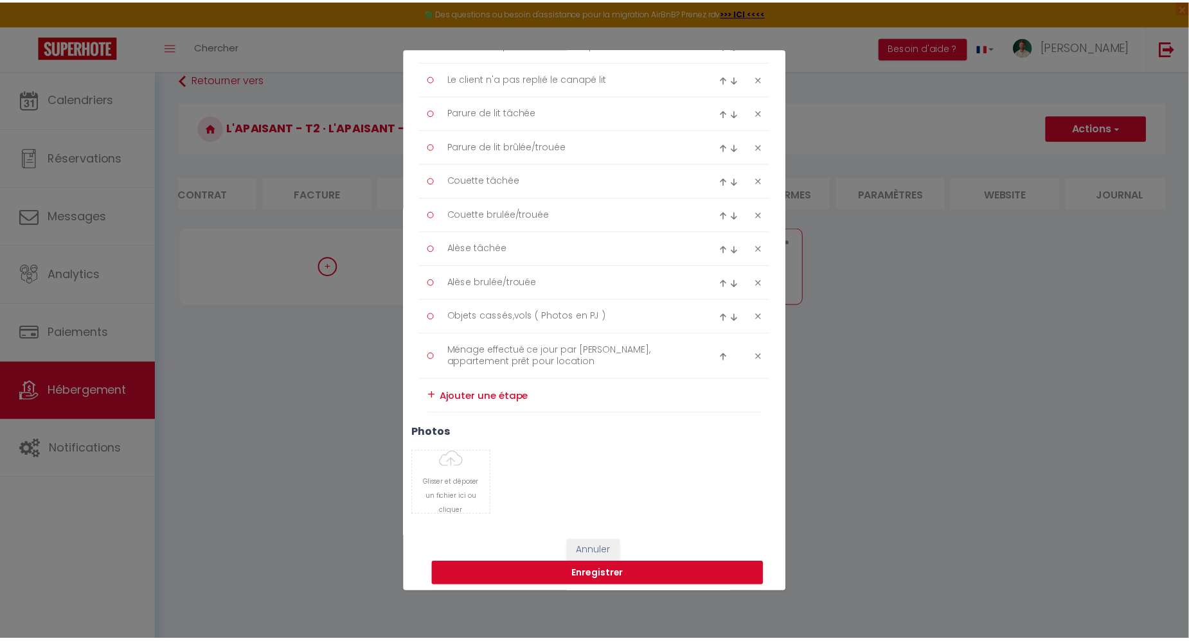
scroll to position [482, 0]
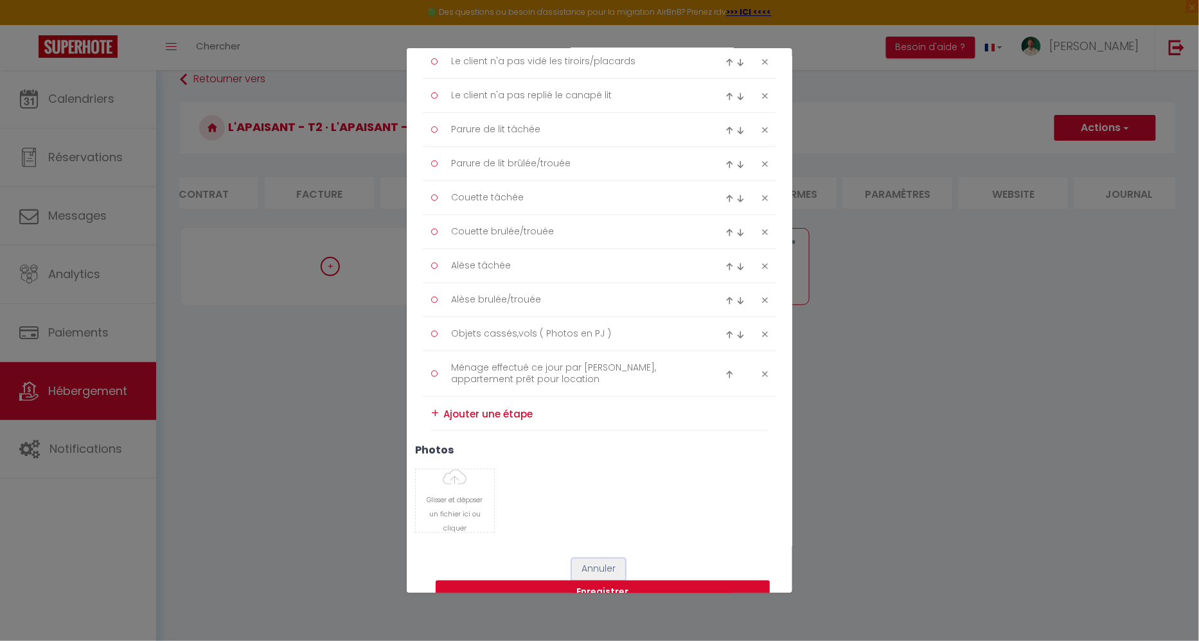
click at [609, 559] on button "Annuler" at bounding box center [598, 570] width 53 height 22
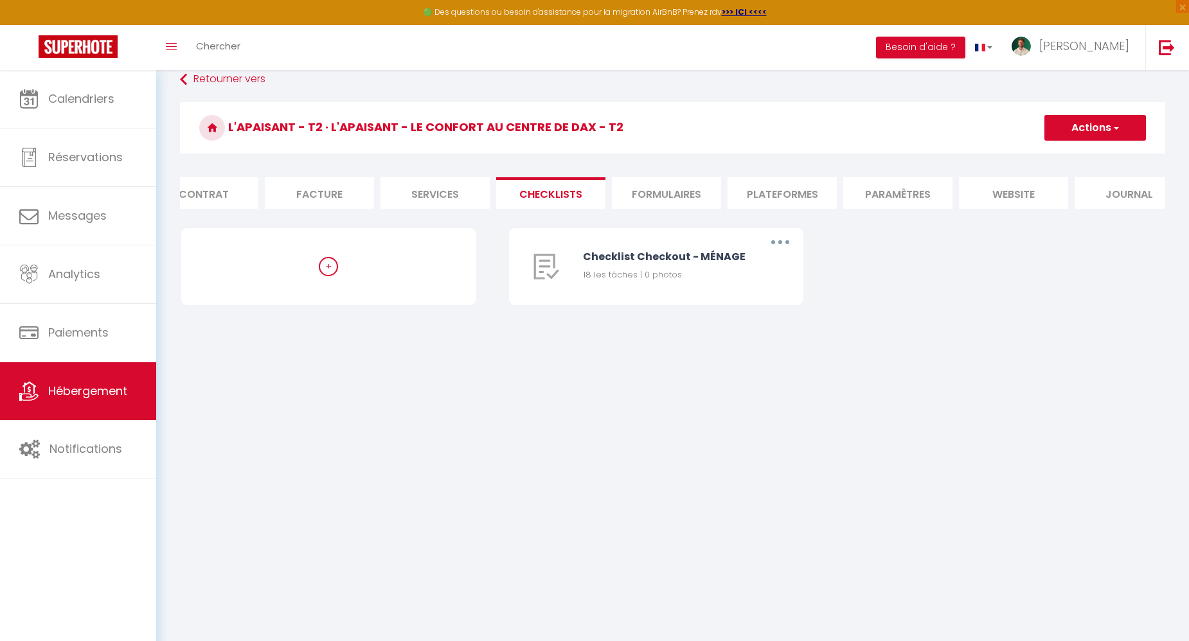
scroll to position [0, 0]
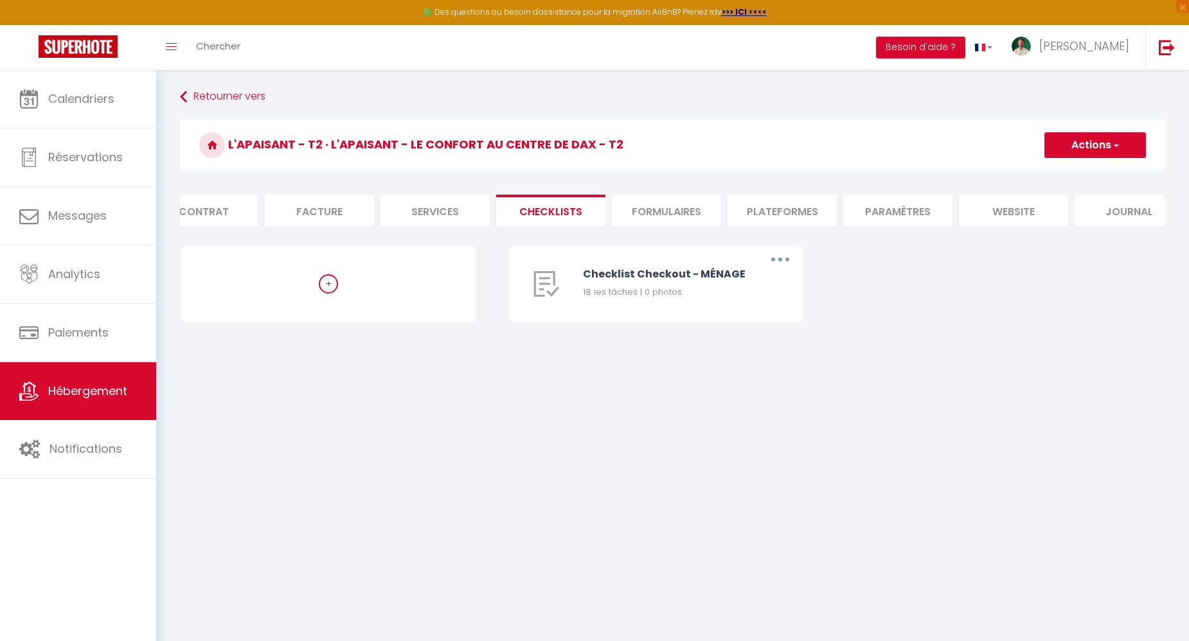
click at [999, 202] on li "website" at bounding box center [1013, 210] width 109 height 31
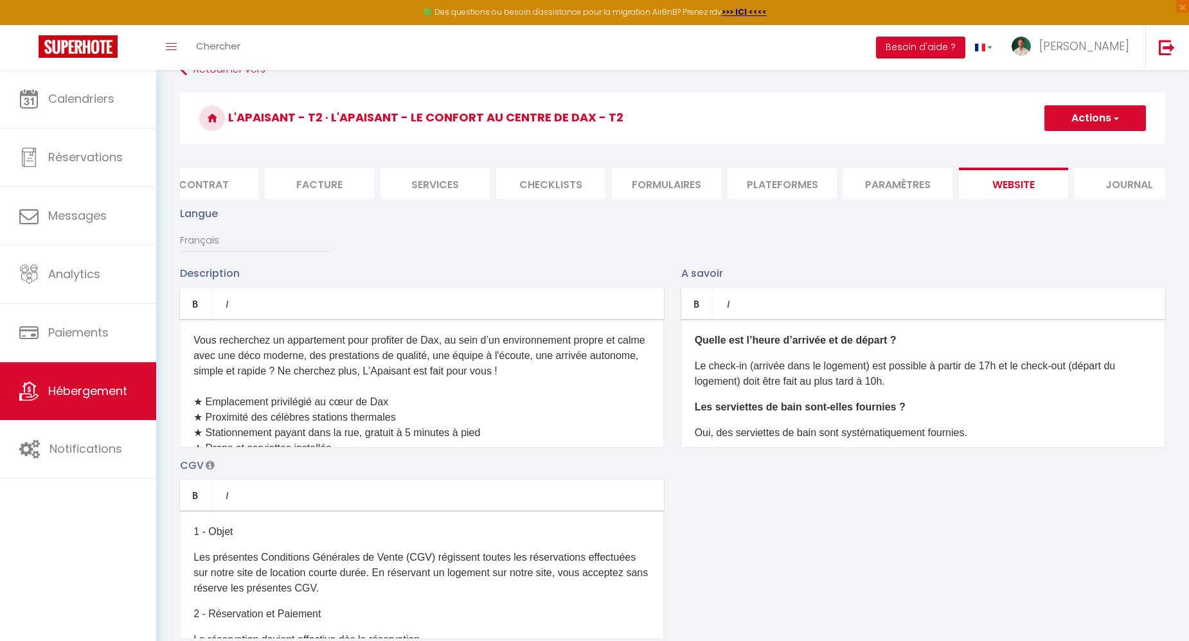
scroll to position [77, 0]
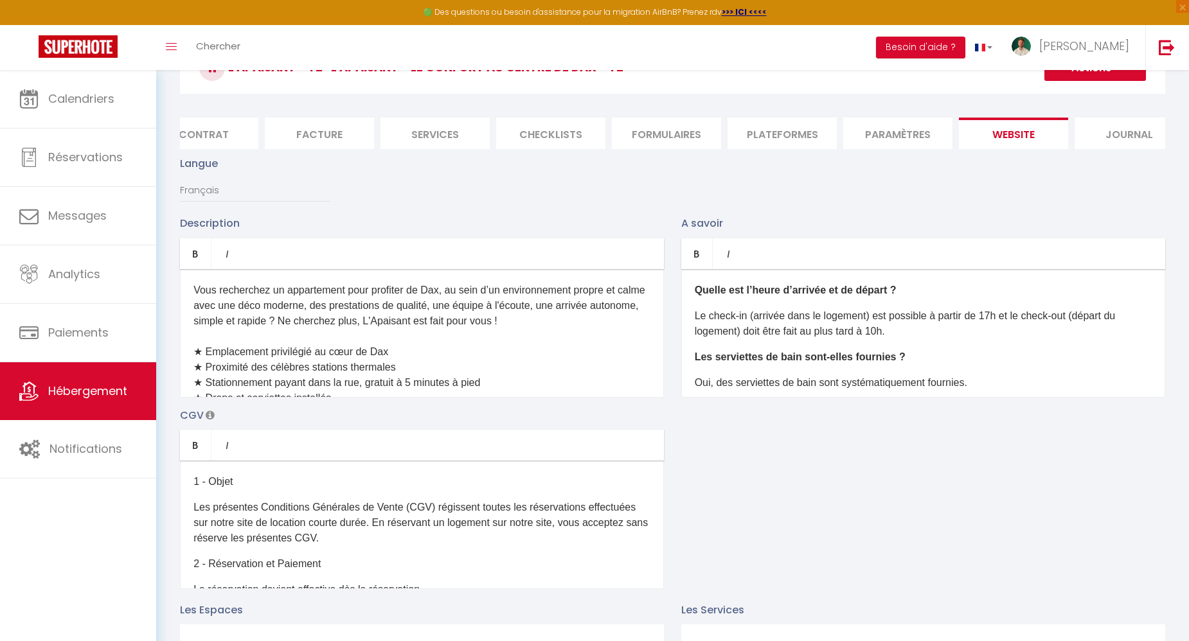
click at [458, 345] on p "Vous recherchez un appartement pour profiter de Dax, au sein d’un environnement…" at bounding box center [421, 352] width 457 height 139
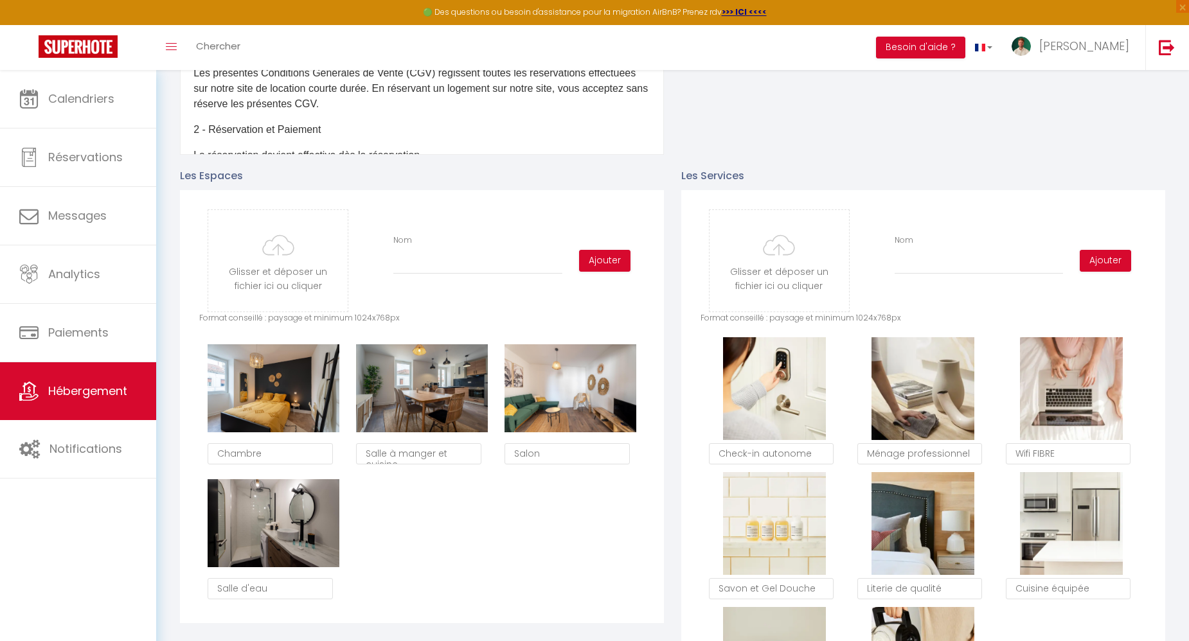
scroll to position [631, 0]
